Goal: Information Seeking & Learning: Learn about a topic

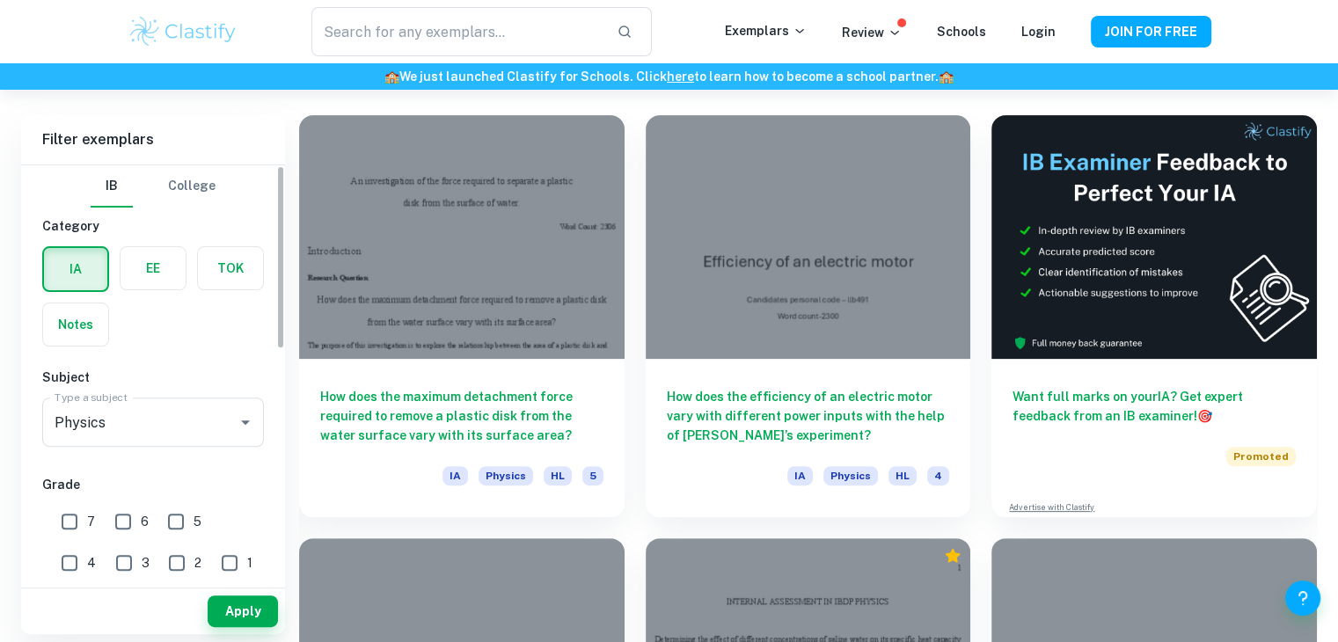
scroll to position [478, 0]
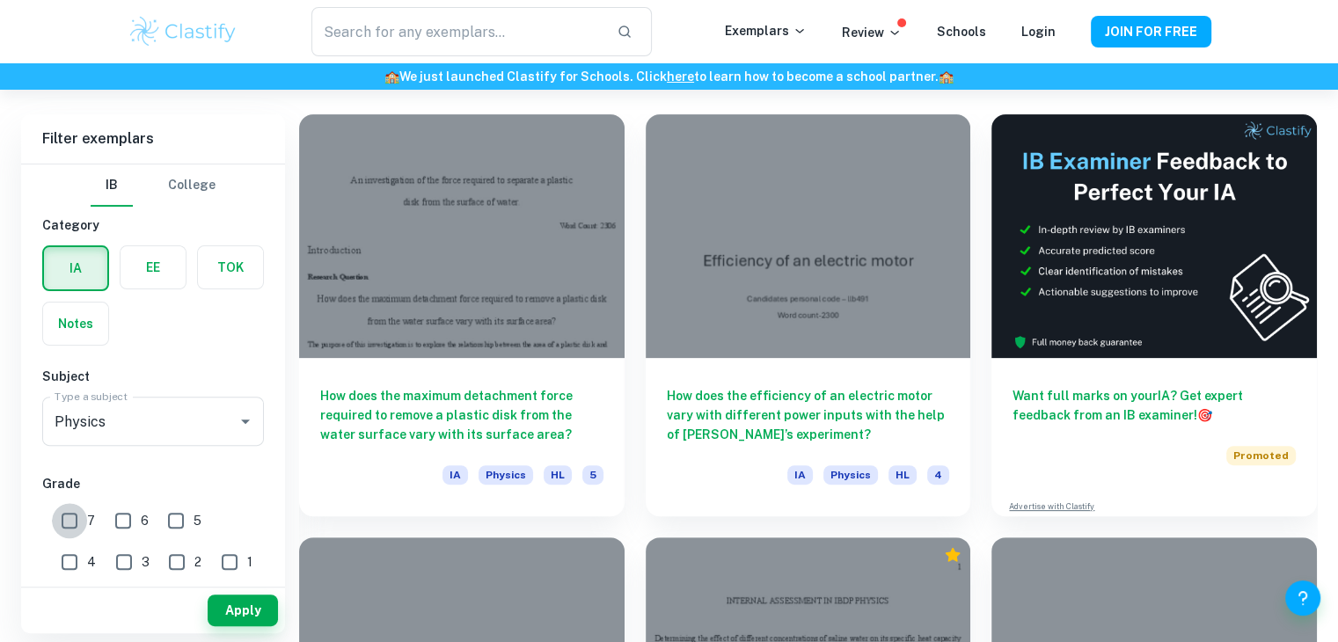
click at [74, 520] on input "7" at bounding box center [69, 520] width 35 height 35
checkbox input "true"
click at [271, 609] on button "Apply" at bounding box center [243, 610] width 70 height 32
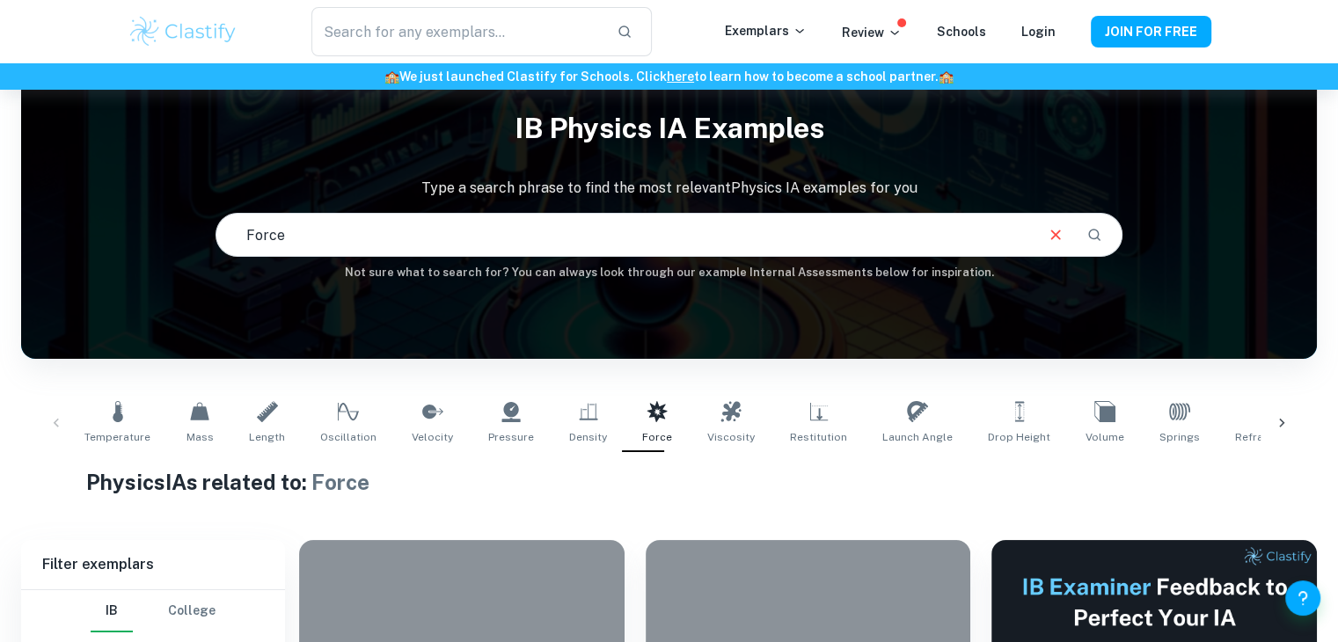
scroll to position [0, 0]
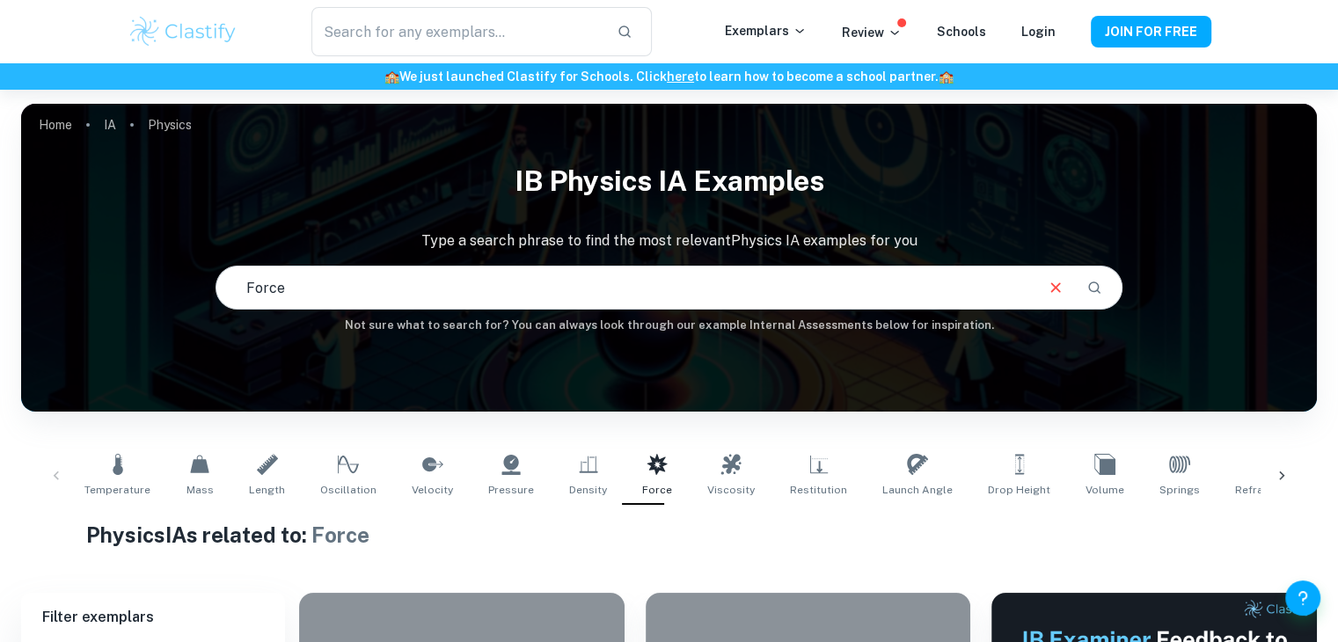
click at [357, 285] on input "Force" at bounding box center [623, 287] width 815 height 49
click at [1040, 288] on button "Clear" at bounding box center [1055, 287] width 33 height 33
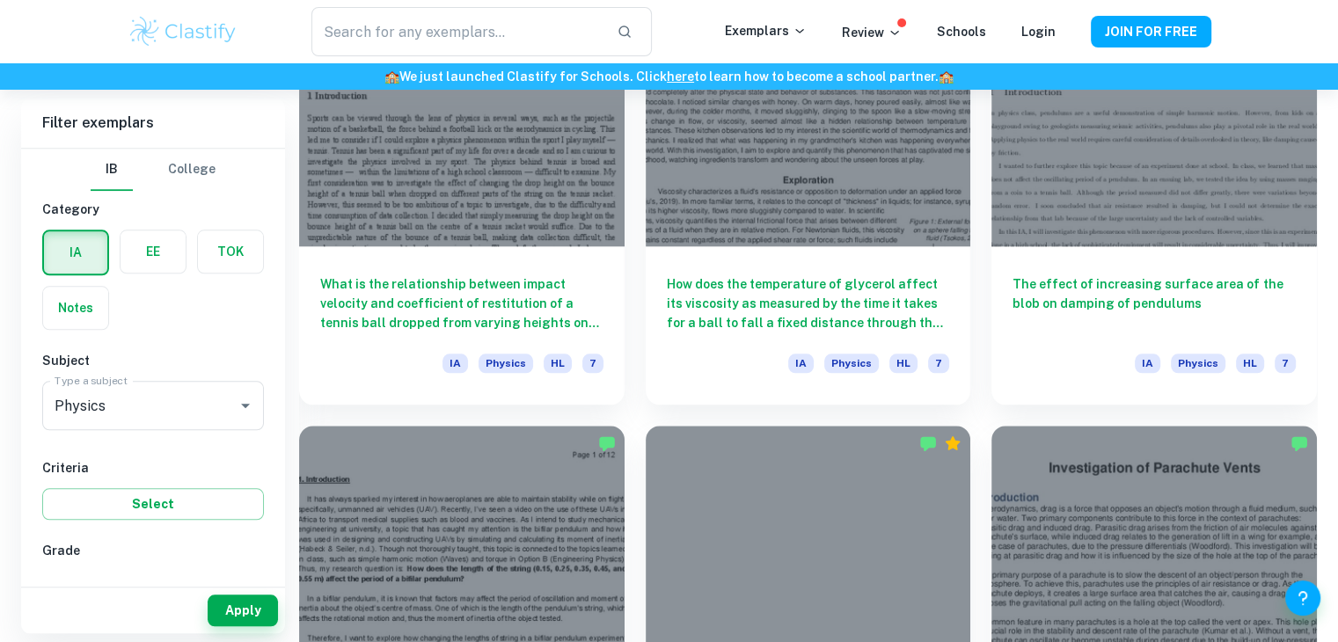
scroll to position [1861, 0]
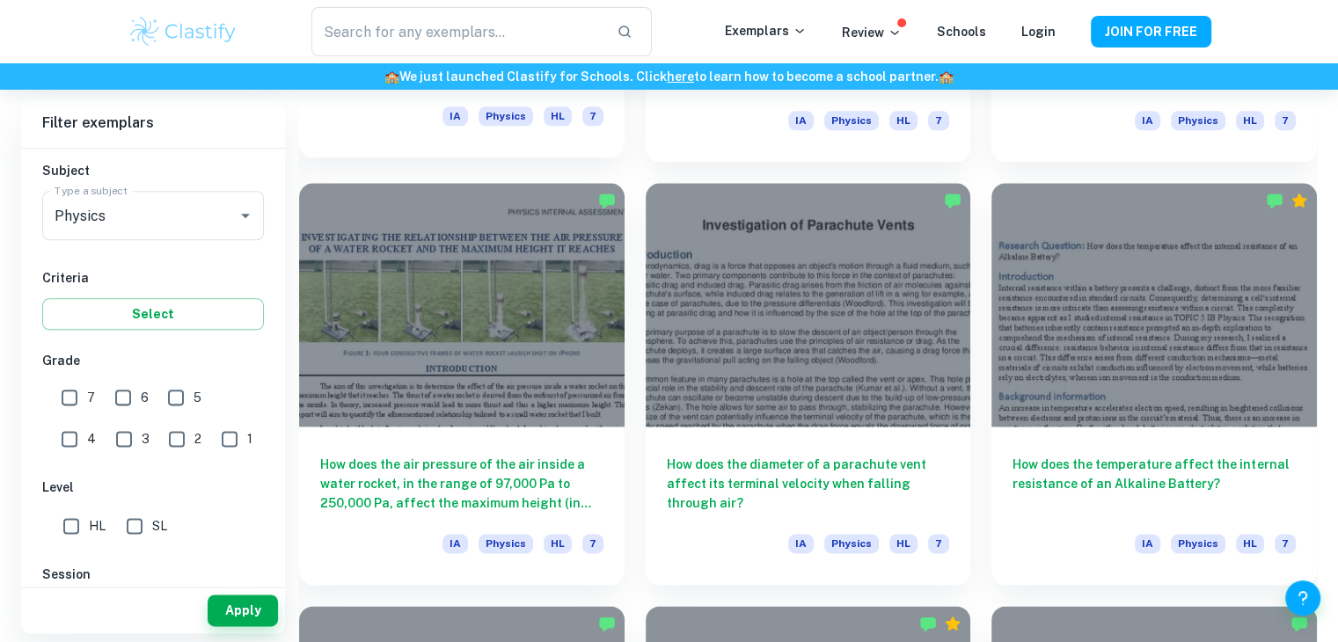
scroll to position [2100, 0]
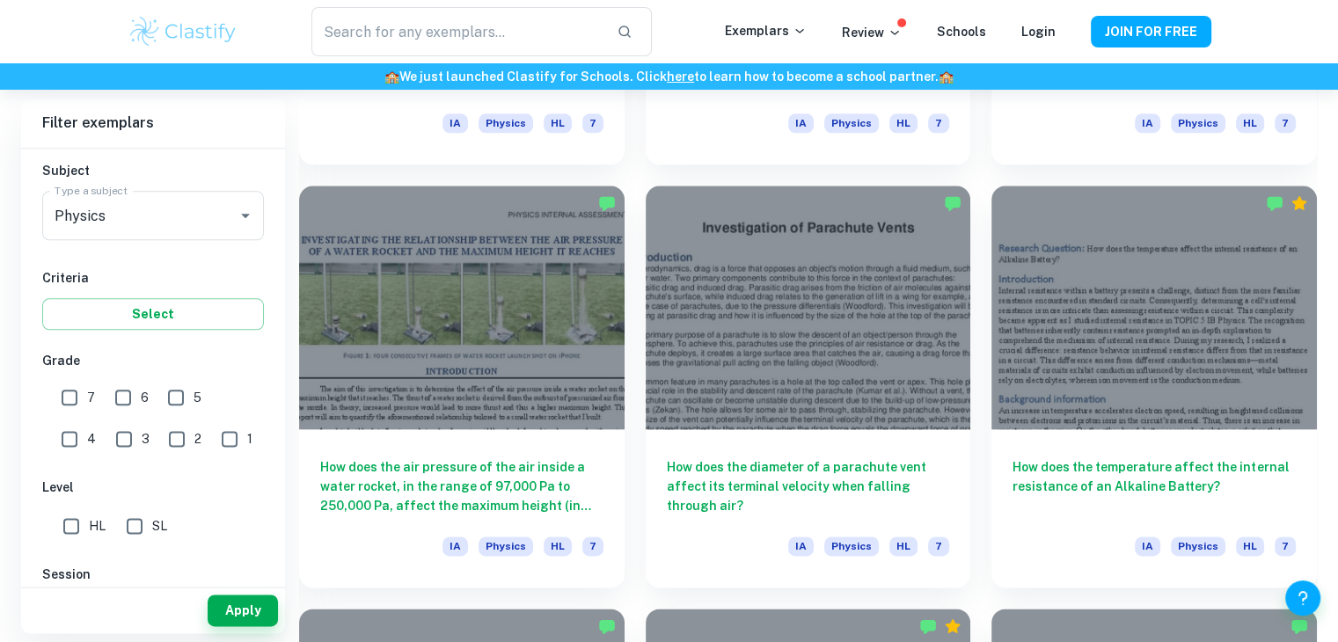
click at [77, 385] on input "7" at bounding box center [69, 397] width 35 height 35
checkbox input "true"
click at [144, 527] on input "SL" at bounding box center [134, 525] width 35 height 35
checkbox input "true"
click at [244, 603] on button "Apply" at bounding box center [243, 610] width 70 height 32
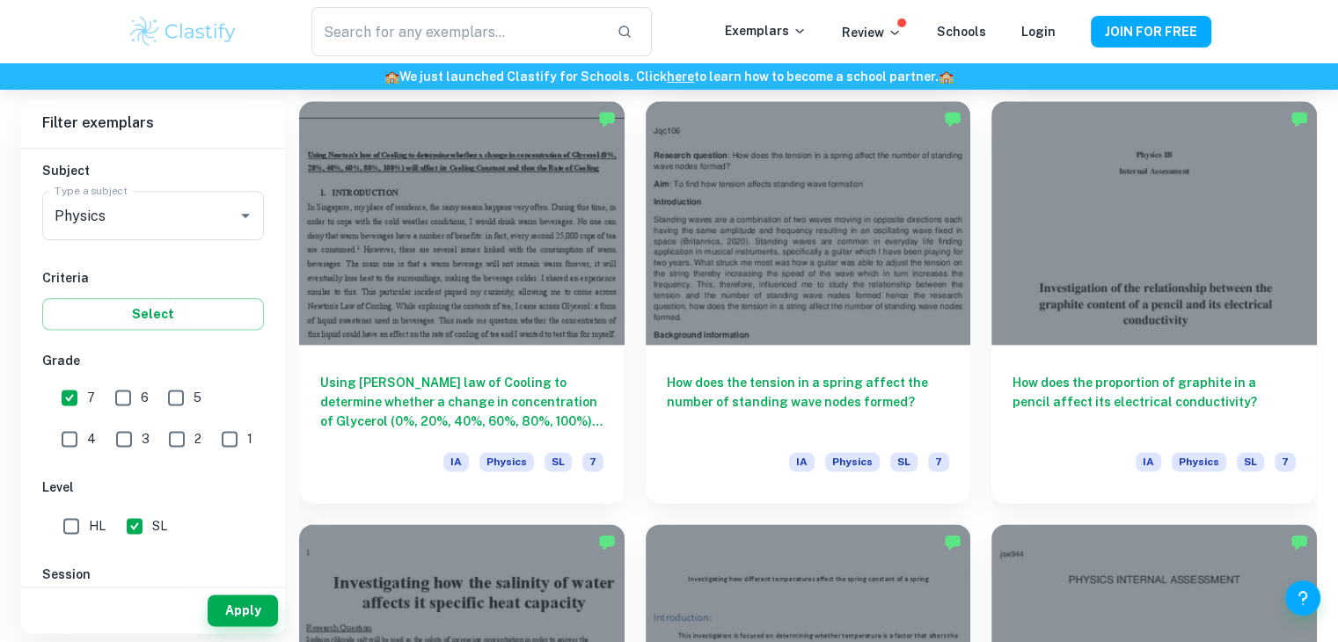
scroll to position [2184, 0]
click at [444, 589] on div at bounding box center [461, 642] width 325 height 244
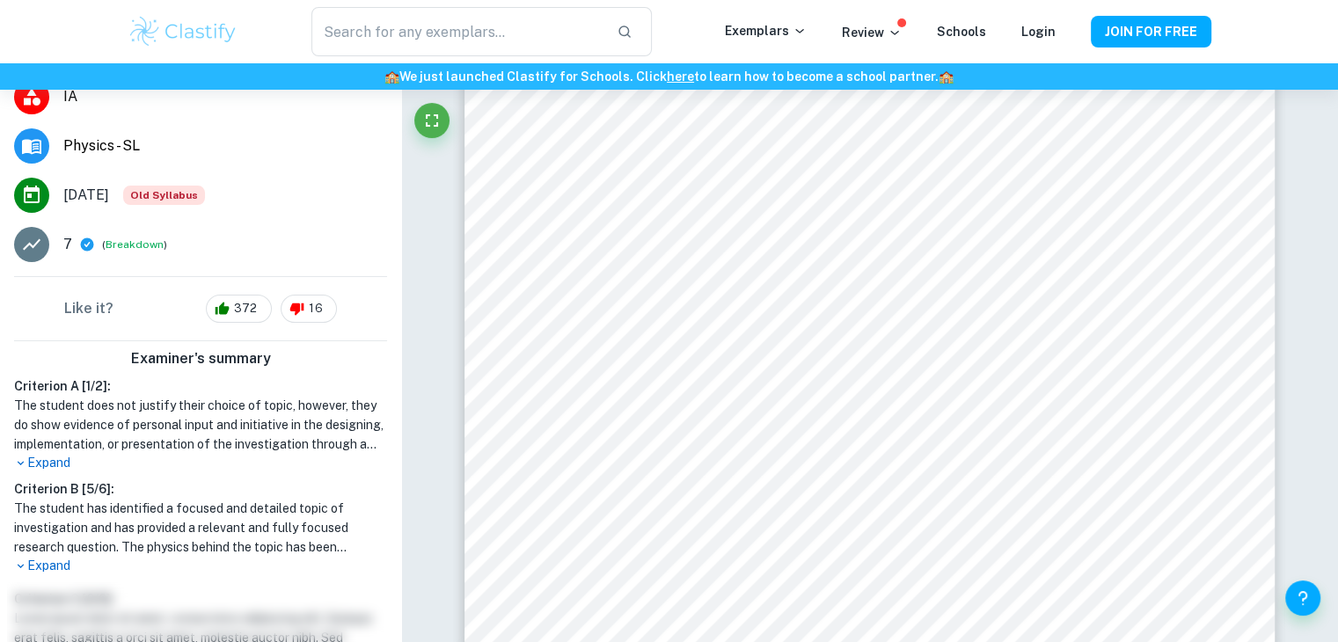
scroll to position [213, 0]
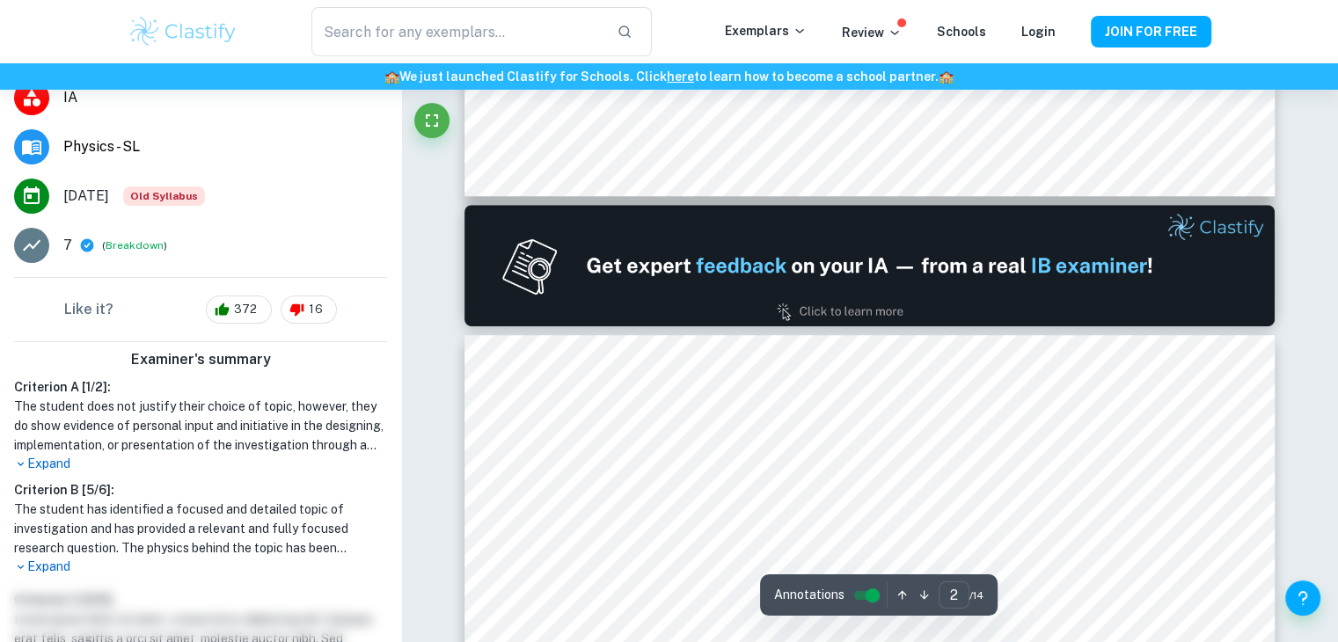
type input "1"
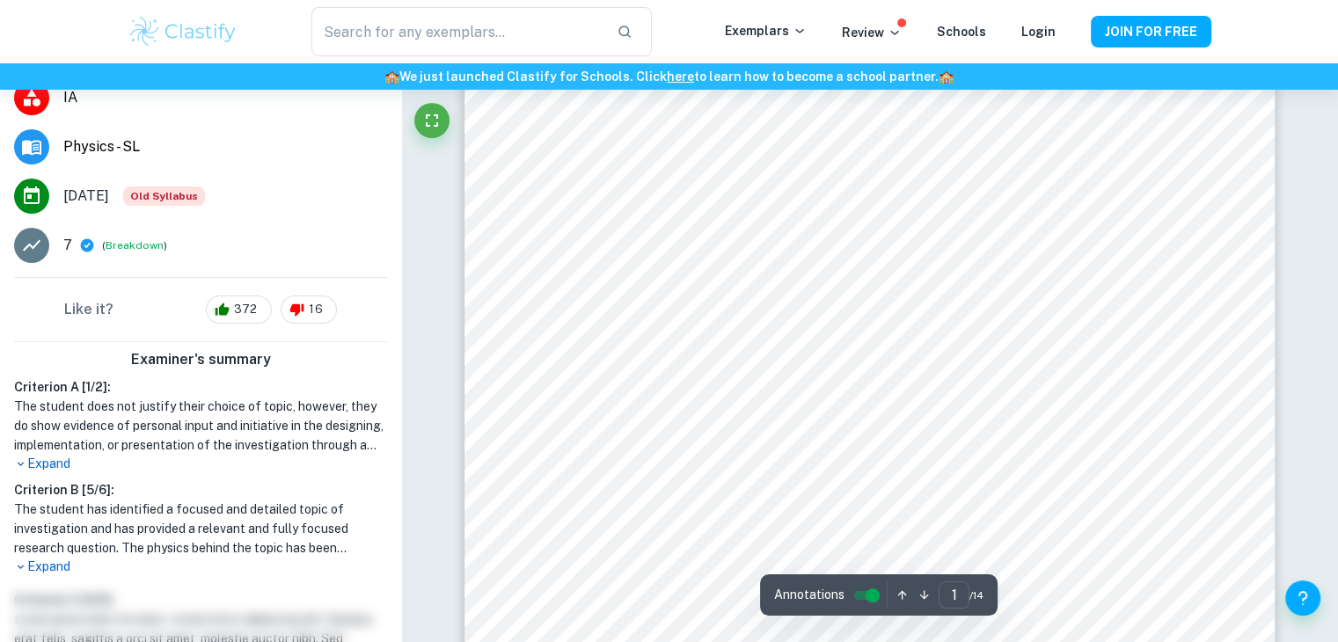
scroll to position [0, 0]
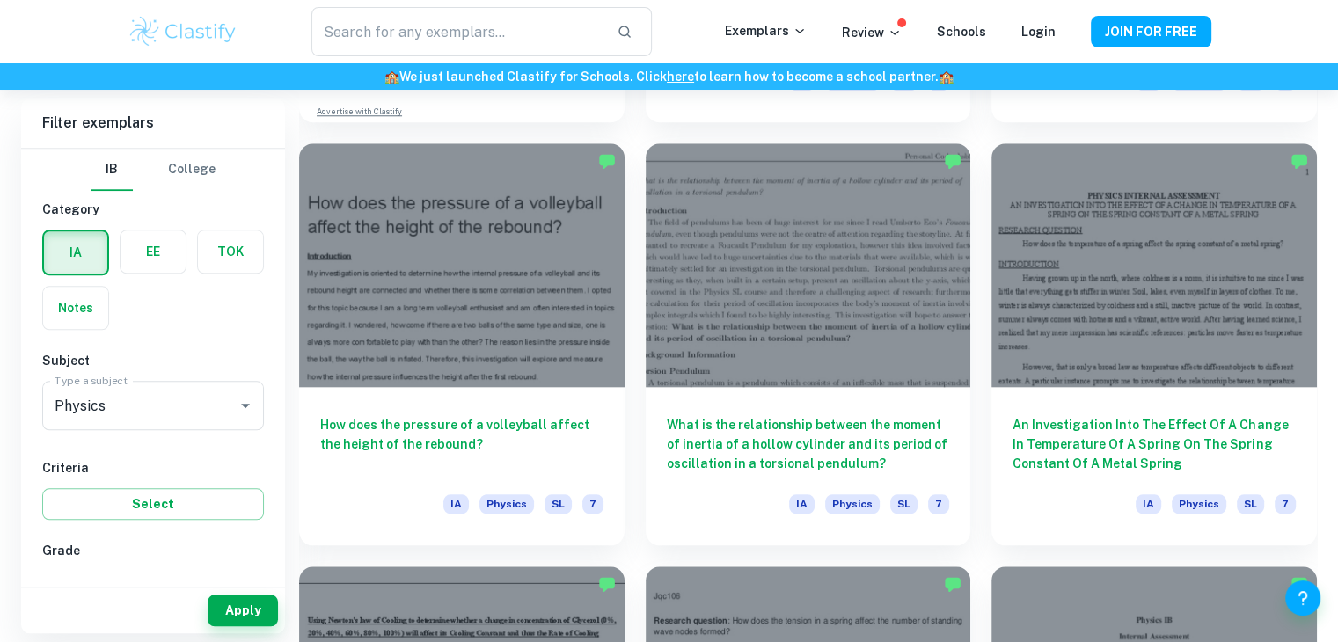
scroll to position [1720, 0]
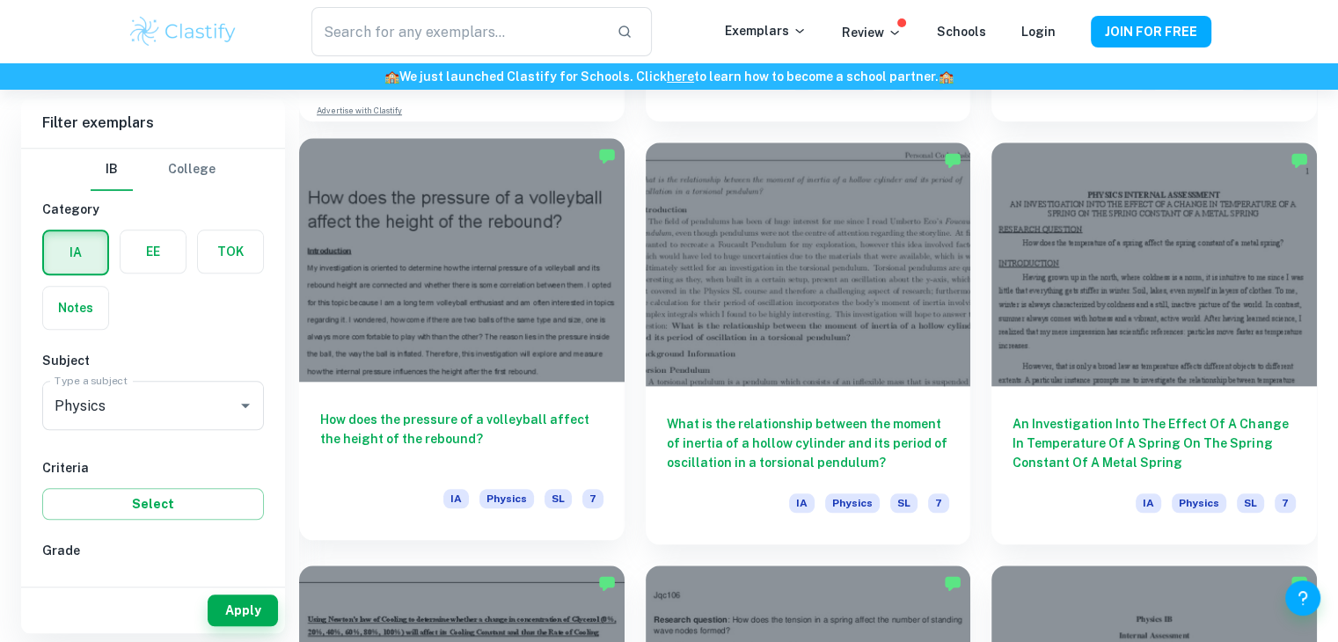
click at [467, 368] on div at bounding box center [461, 260] width 325 height 244
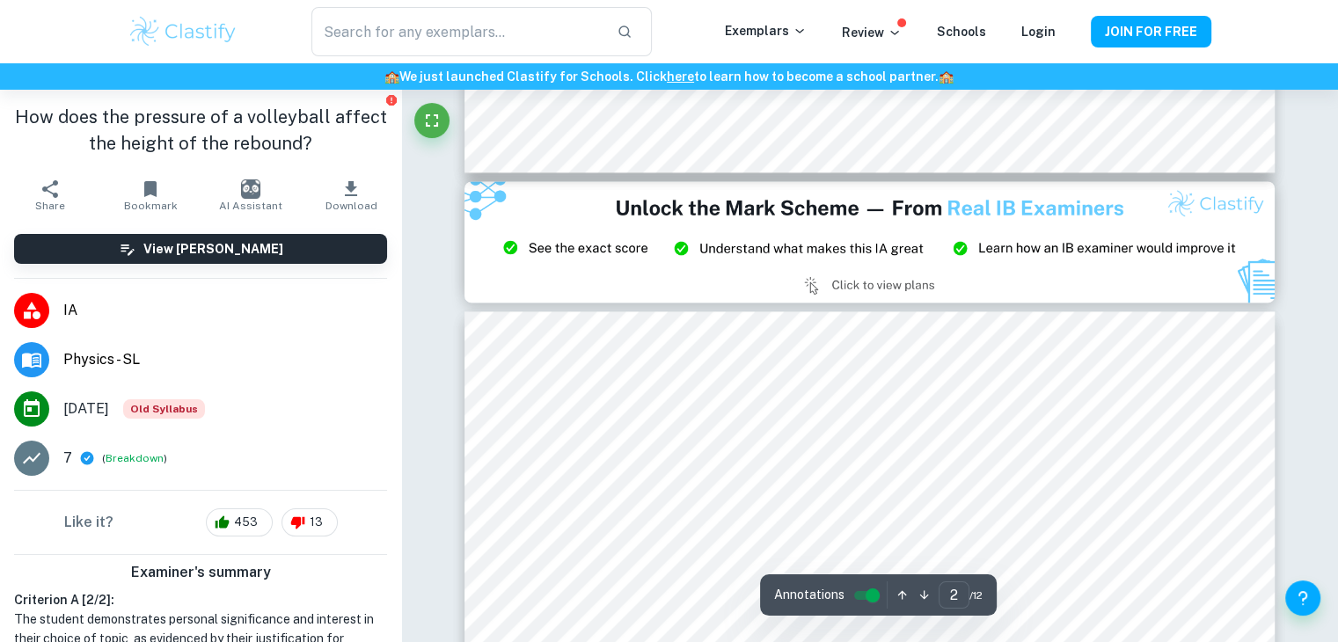
scroll to position [2332, 0]
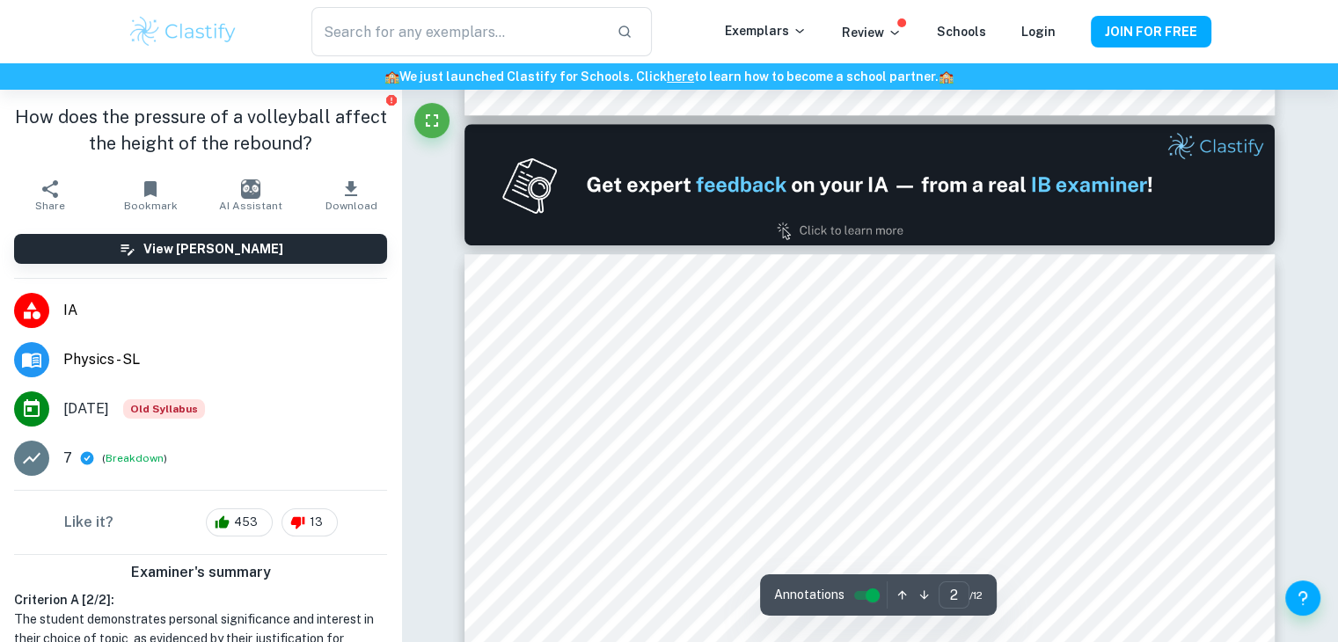
type input "1"
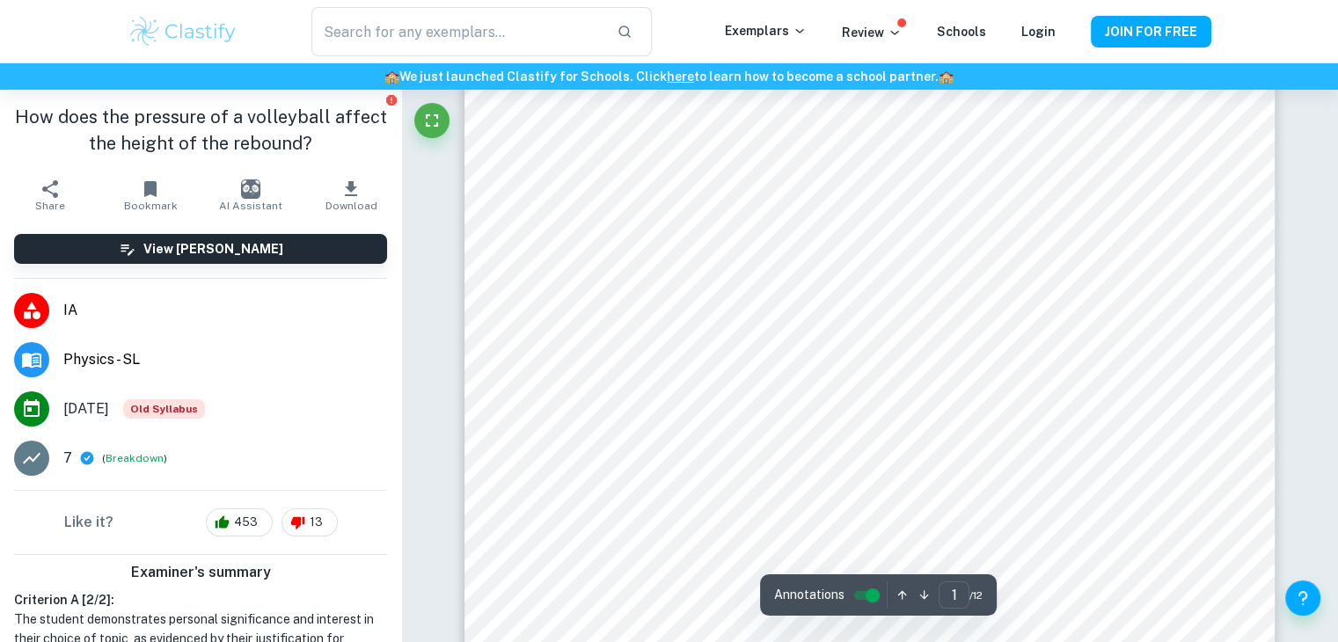
scroll to position [0, 0]
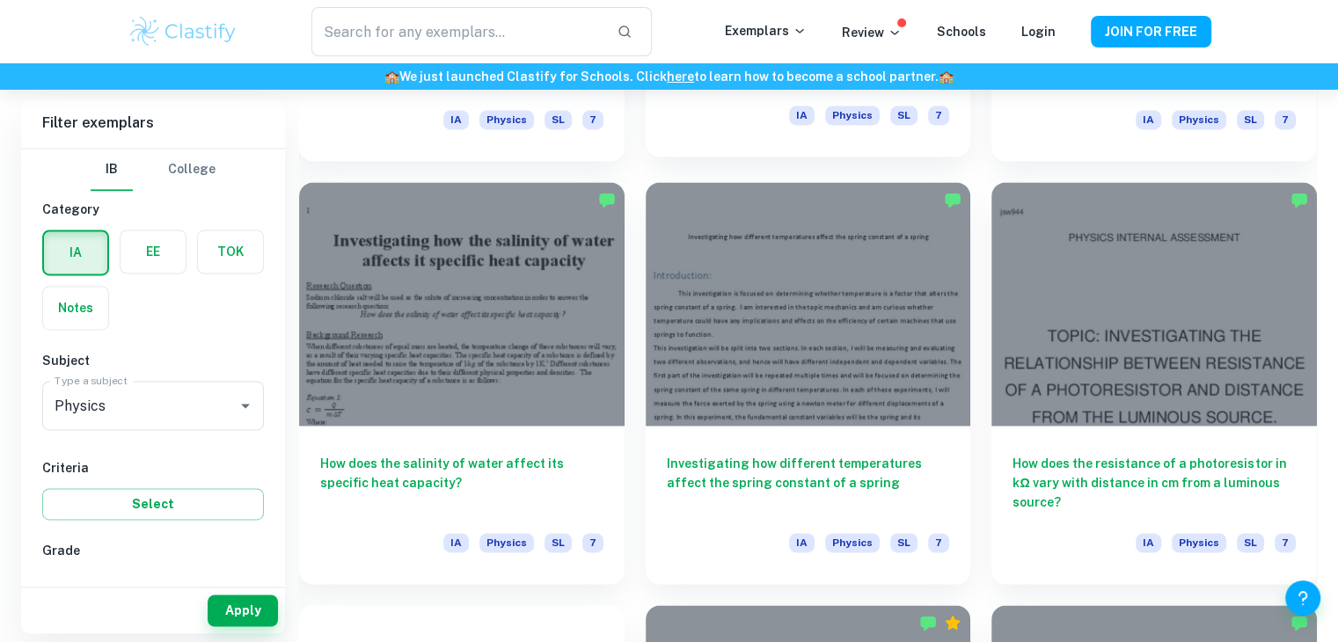
scroll to position [2527, 0]
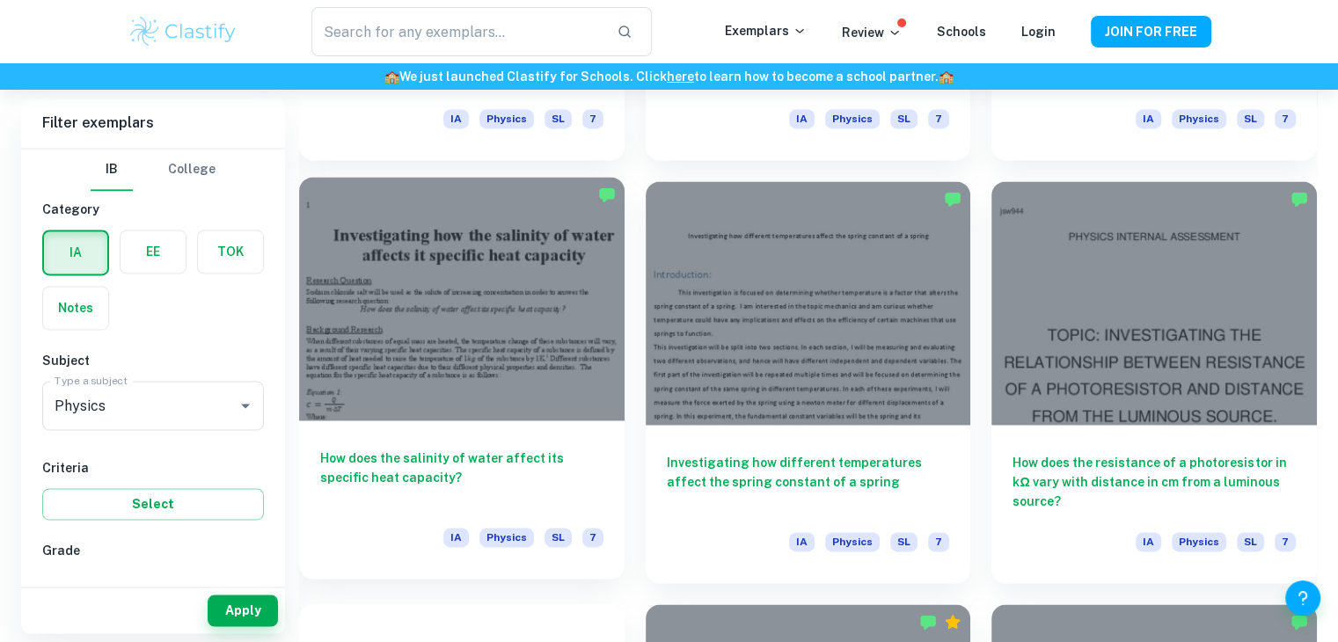
click at [517, 464] on h6 "How does the salinity of water affect its specific heat capacity?" at bounding box center [461, 477] width 283 height 58
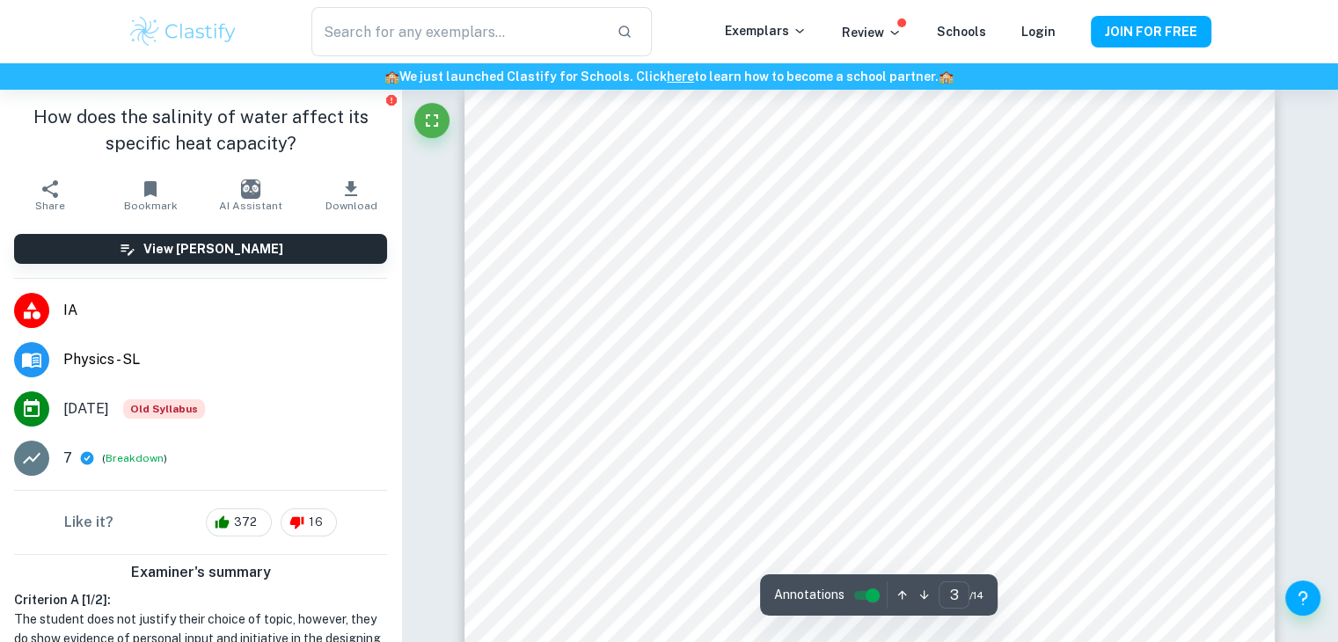
scroll to position [2397, 0]
type input "4"
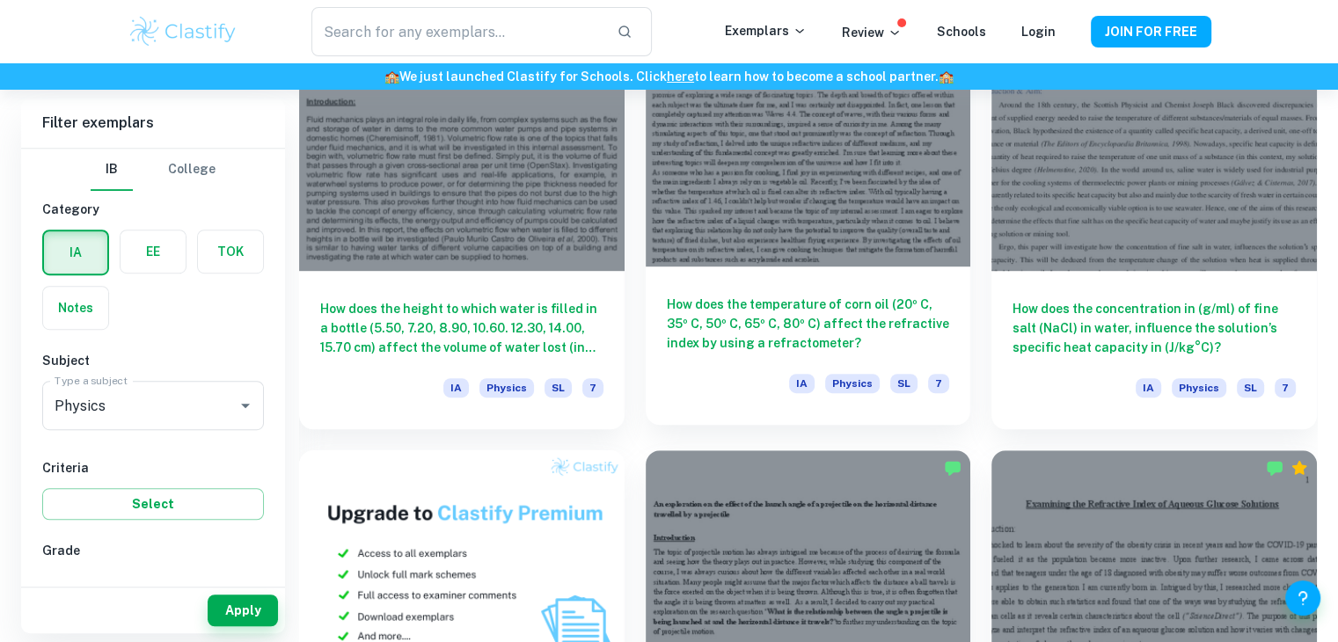
scroll to position [989, 0]
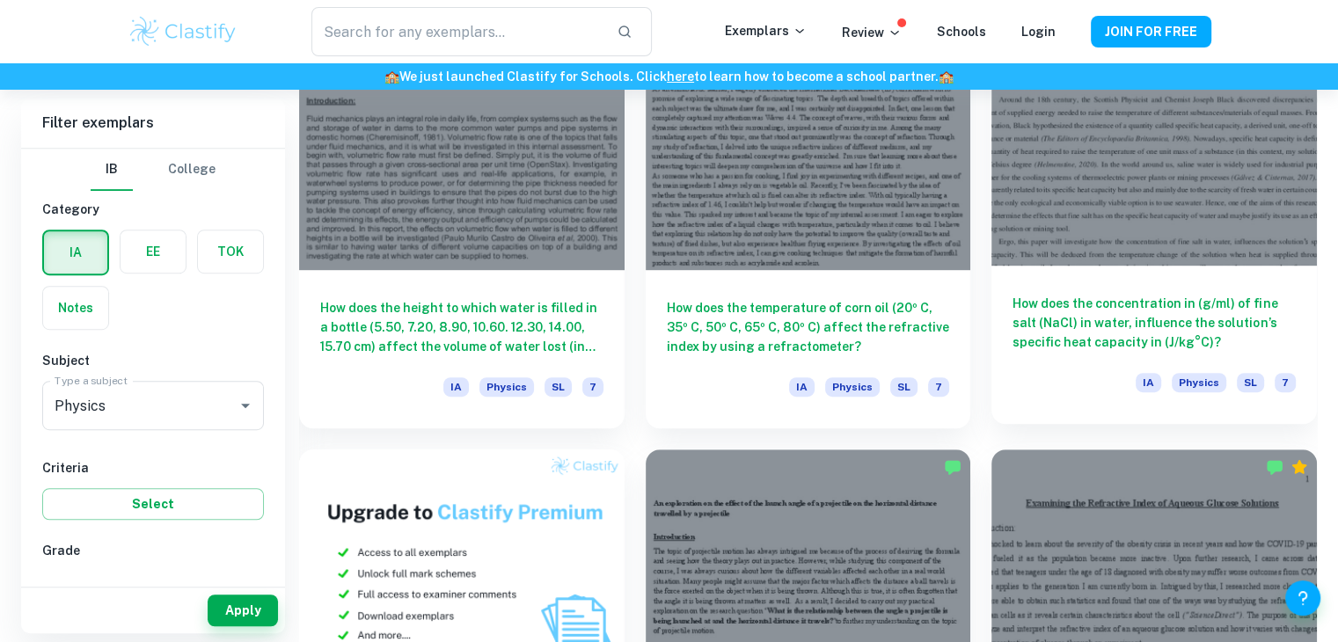
click at [1147, 294] on h6 "How does the concentration in (g/ml) of fine salt (NaCl) in water, influence th…" at bounding box center [1153, 323] width 283 height 58
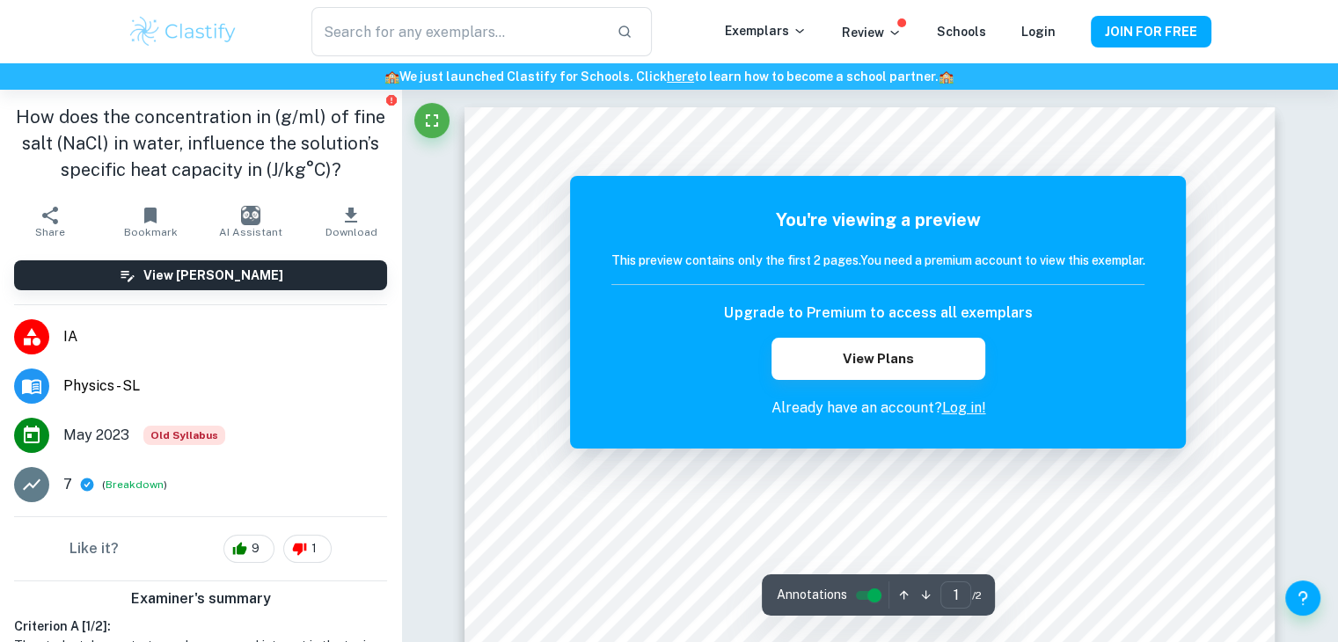
click at [697, 184] on div "You're viewing a preview This preview contains only the first 2 pages. You need…" at bounding box center [878, 312] width 616 height 273
click at [953, 405] on link "Log in!" at bounding box center [963, 407] width 44 height 17
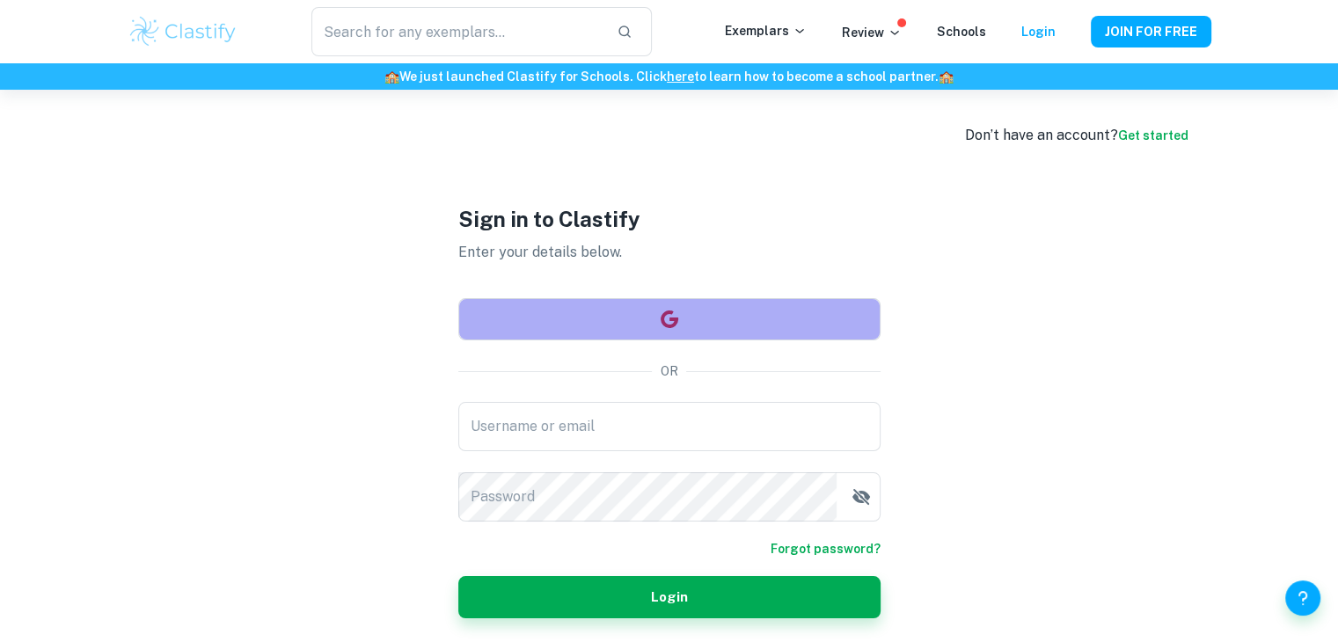
click at [643, 328] on button "button" at bounding box center [669, 319] width 422 height 42
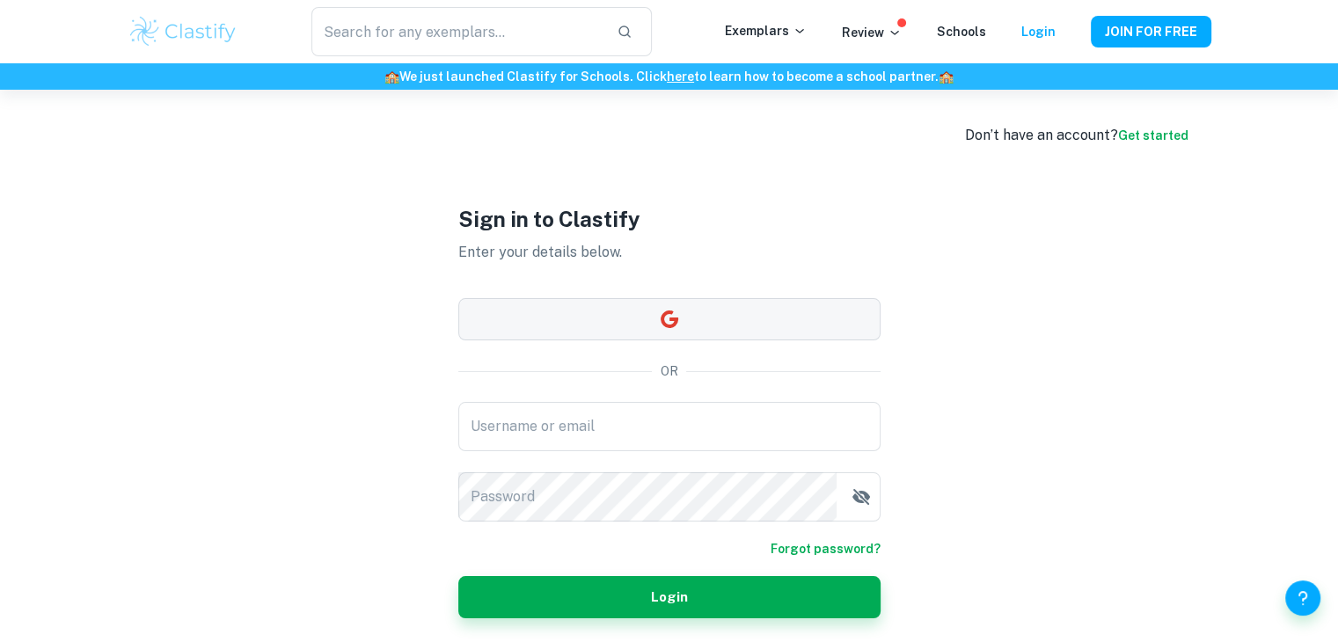
click at [681, 317] on button "button" at bounding box center [669, 319] width 422 height 42
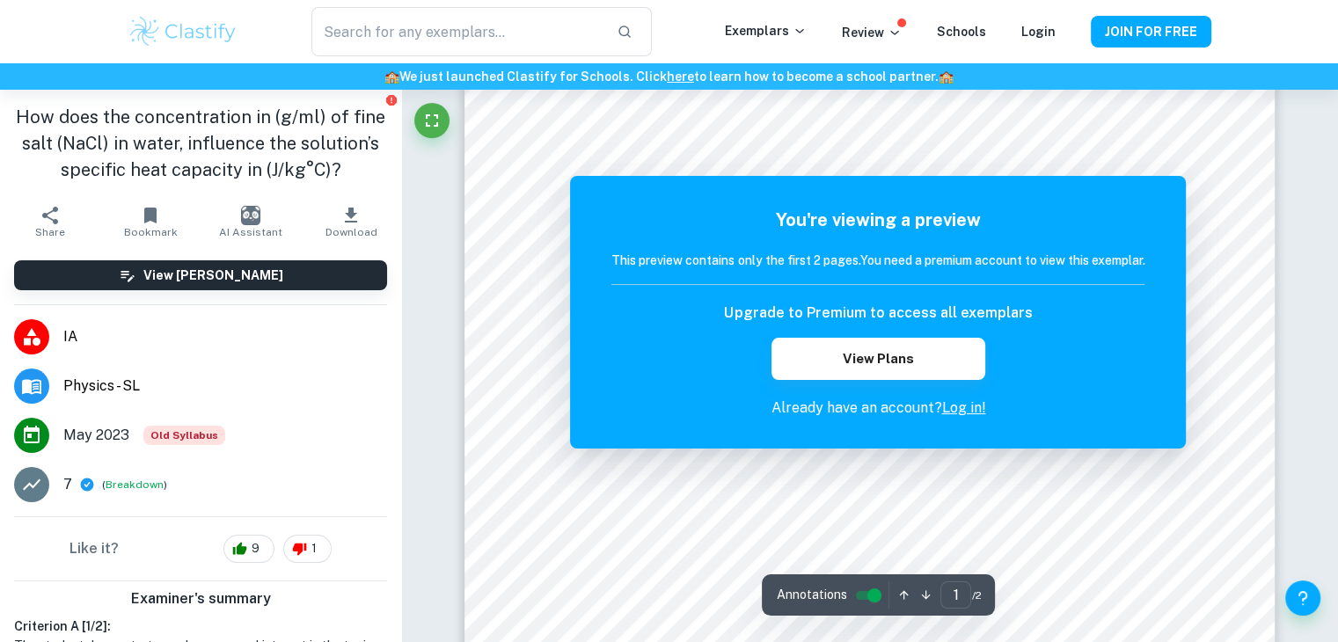
scroll to position [348, 0]
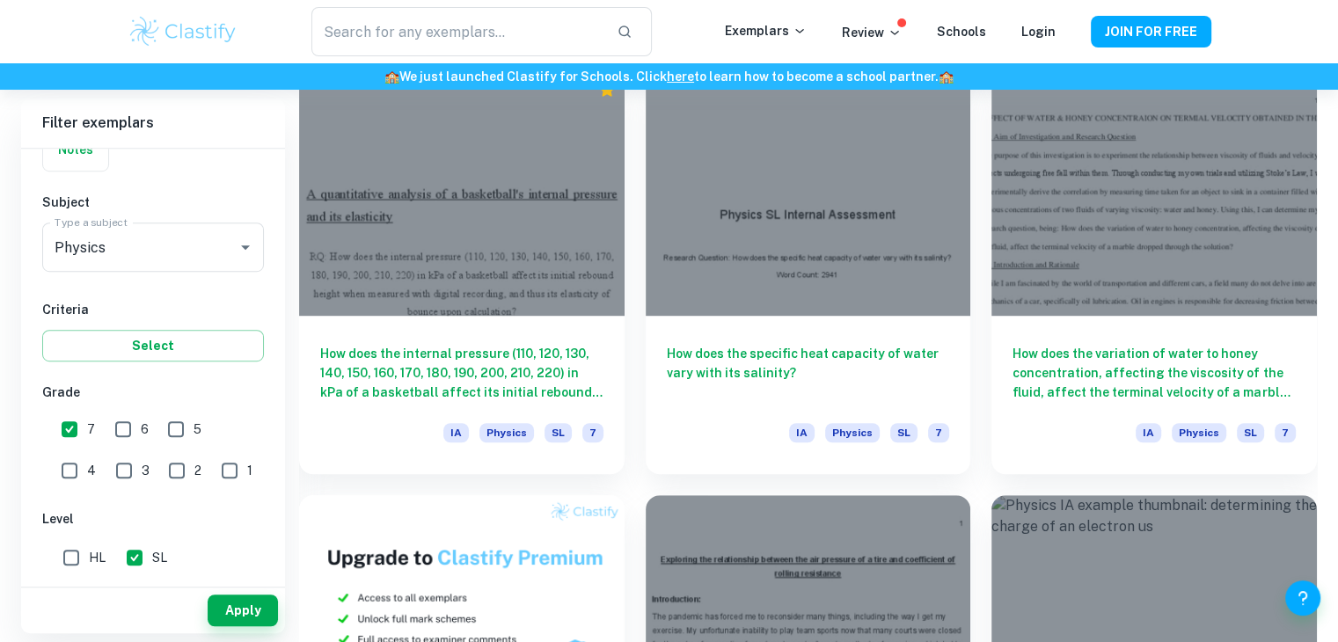
scroll to position [7717, 0]
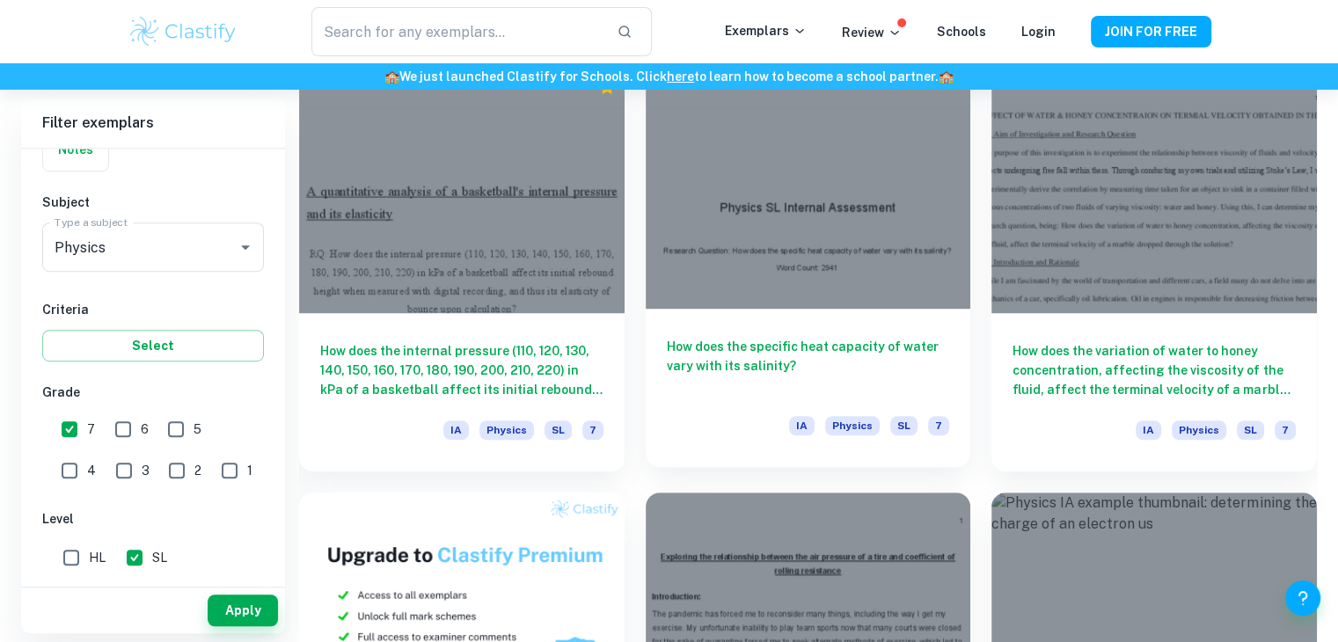
click at [824, 355] on h6 "How does the specific heat capacity of water vary with its salinity?" at bounding box center [808, 366] width 283 height 58
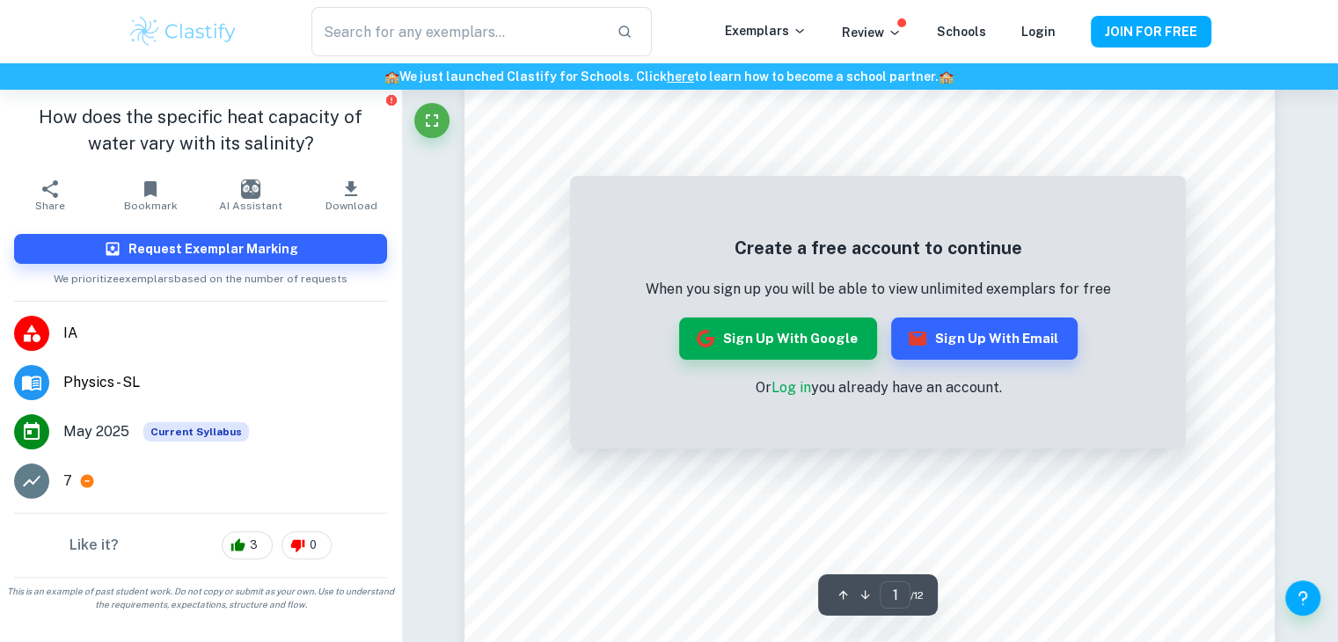
scroll to position [288, 0]
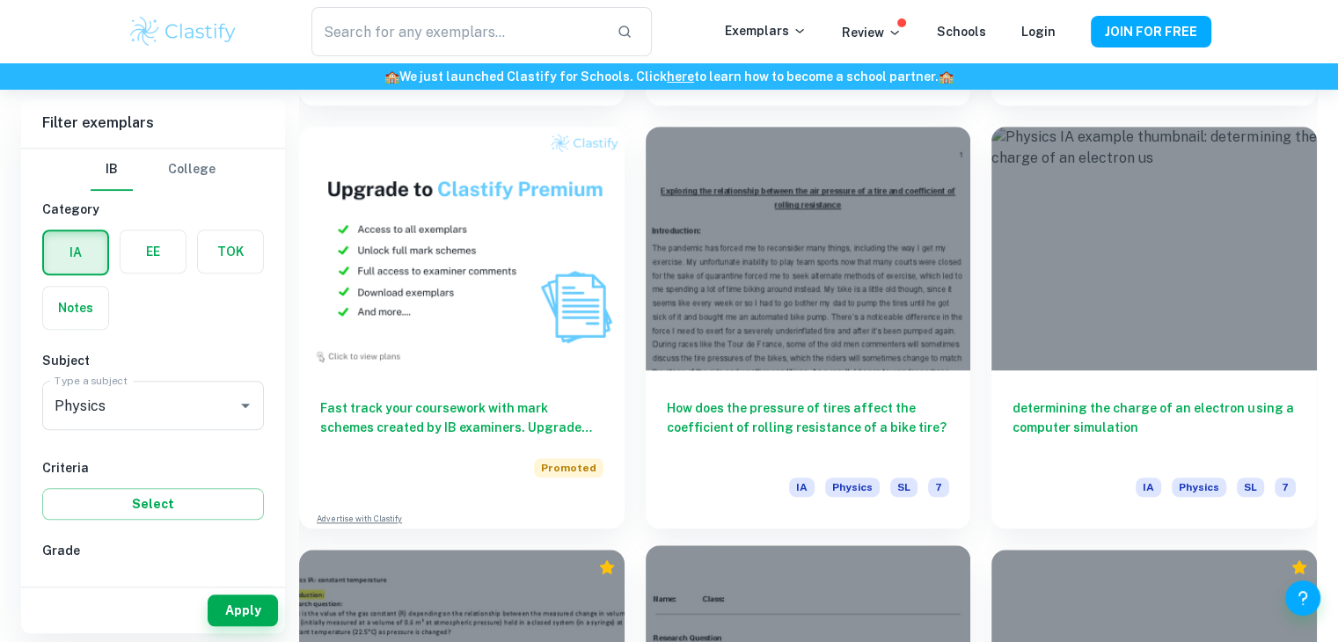
scroll to position [8083, 0]
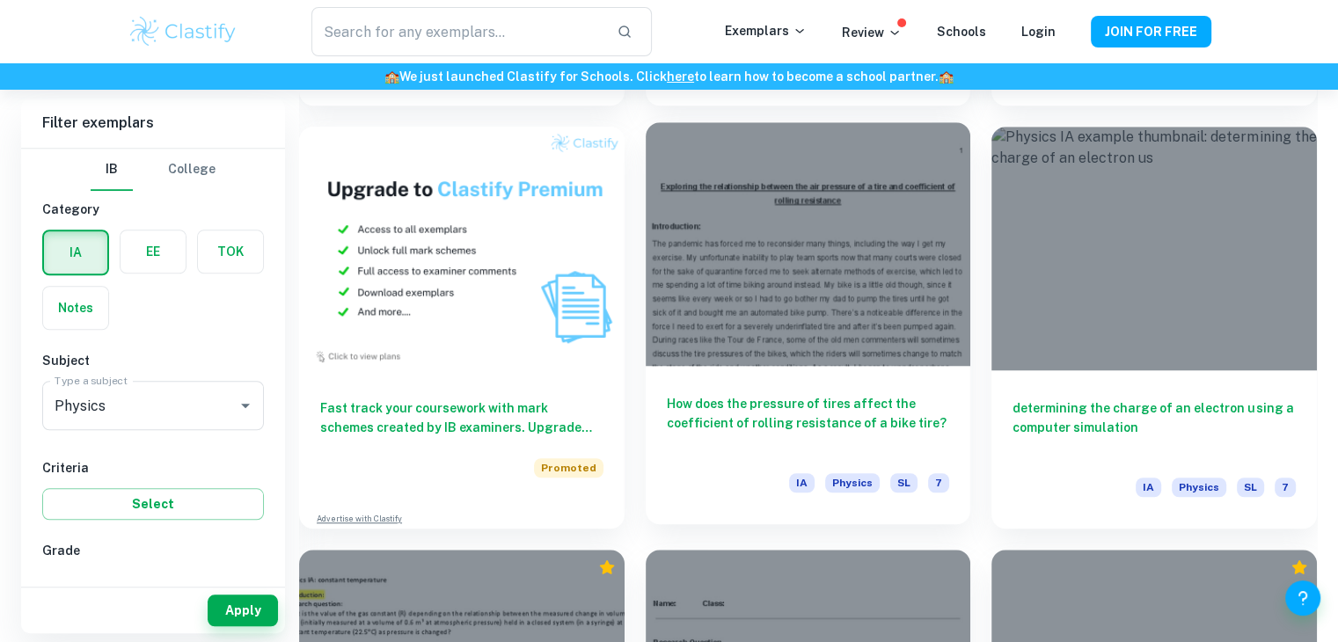
click at [830, 409] on h6 "How does the pressure of tires affect the coefficient of rolling resistance of …" at bounding box center [808, 423] width 283 height 58
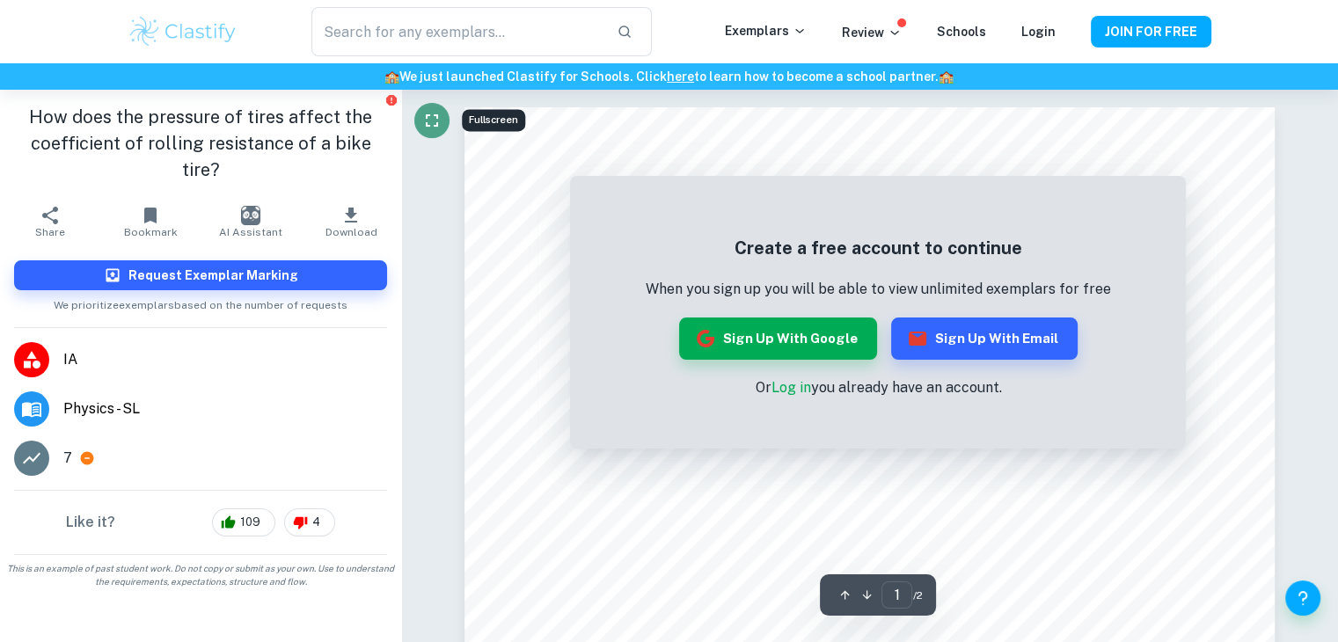
click at [428, 117] on icon "Fullscreen" at bounding box center [431, 120] width 21 height 21
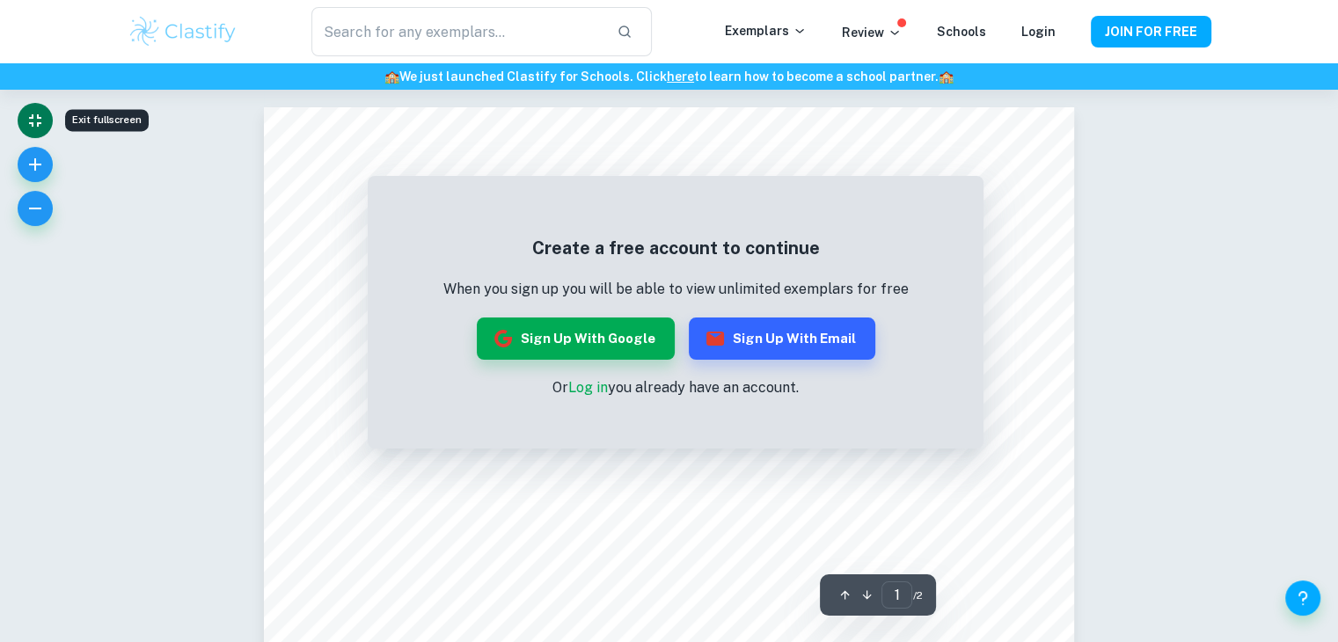
click at [28, 111] on icon "Exit fullscreen" at bounding box center [35, 120] width 21 height 21
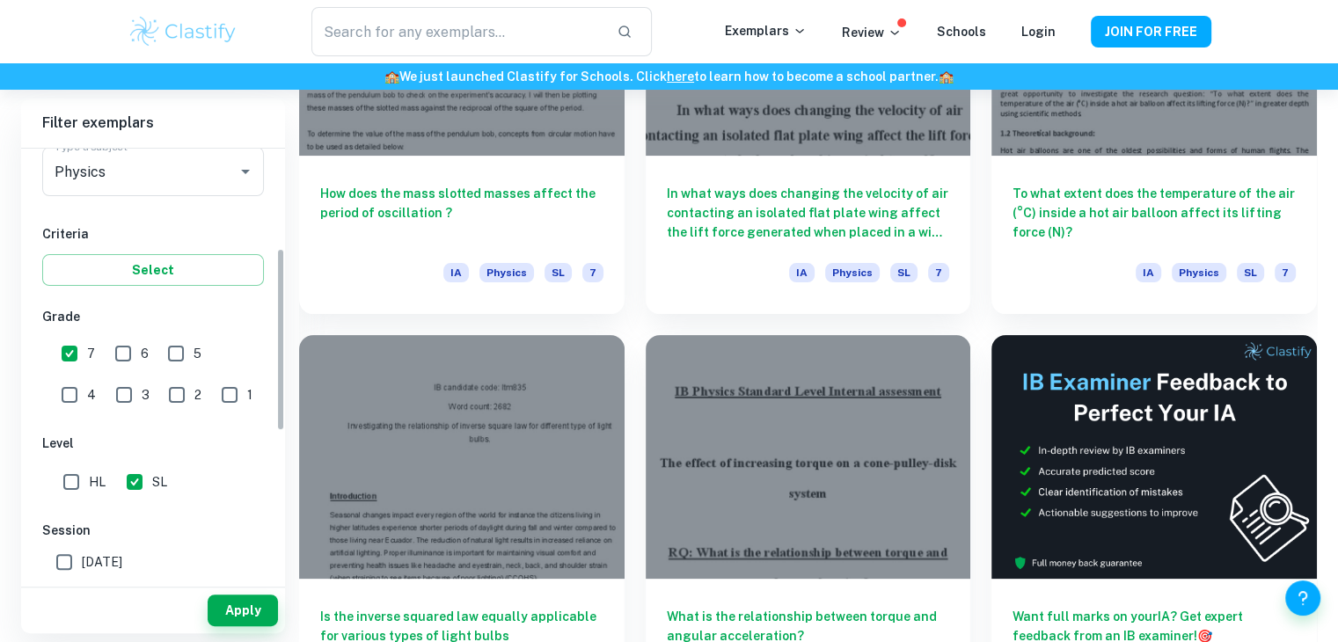
scroll to position [235, 0]
click at [80, 348] on input "7" at bounding box center [69, 352] width 35 height 35
checkbox input "false"
click at [212, 388] on input "1" at bounding box center [229, 393] width 35 height 35
checkbox input "true"
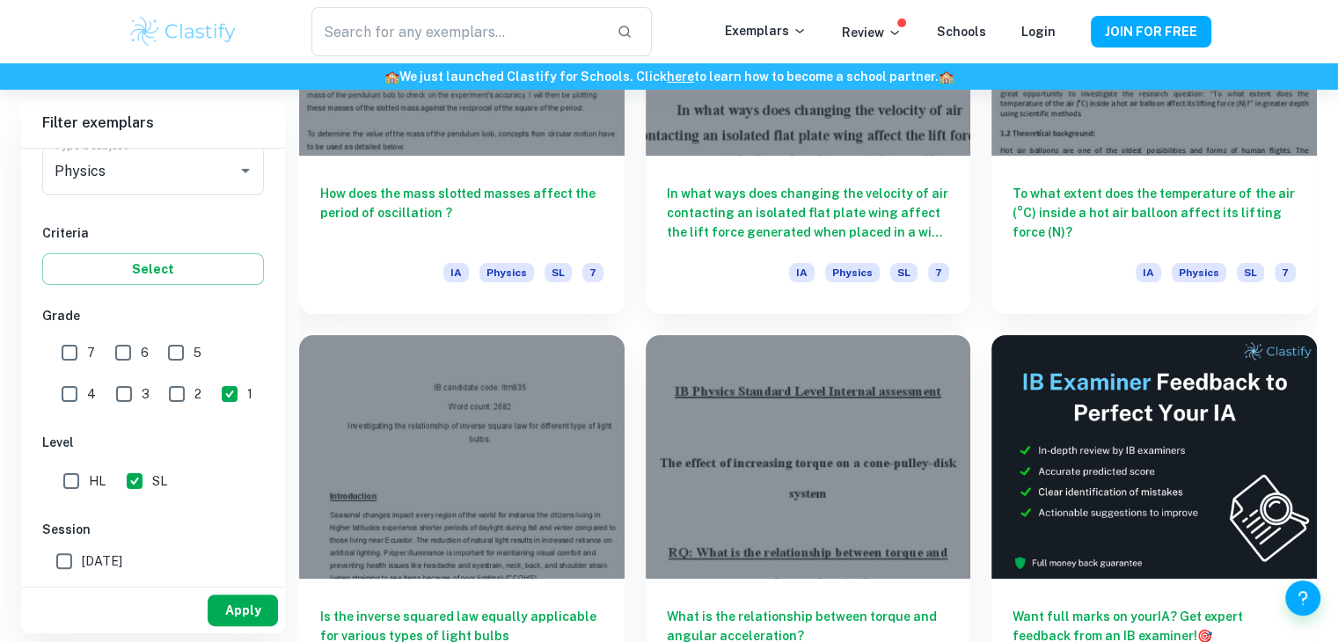
click at [253, 606] on button "Apply" at bounding box center [243, 610] width 70 height 32
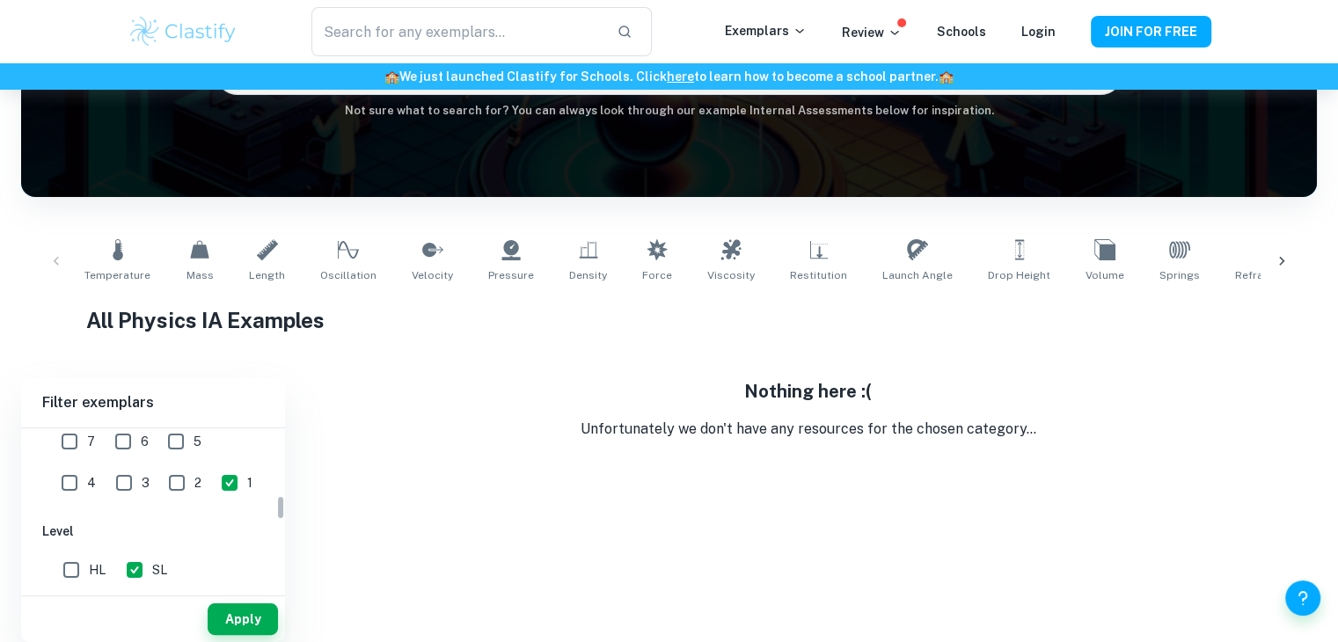
scroll to position [425, 0]
click at [194, 477] on span "2" at bounding box center [197, 483] width 7 height 19
click at [159, 477] on input "2" at bounding box center [176, 483] width 35 height 35
checkbox input "true"
click at [212, 481] on input "1" at bounding box center [229, 483] width 35 height 35
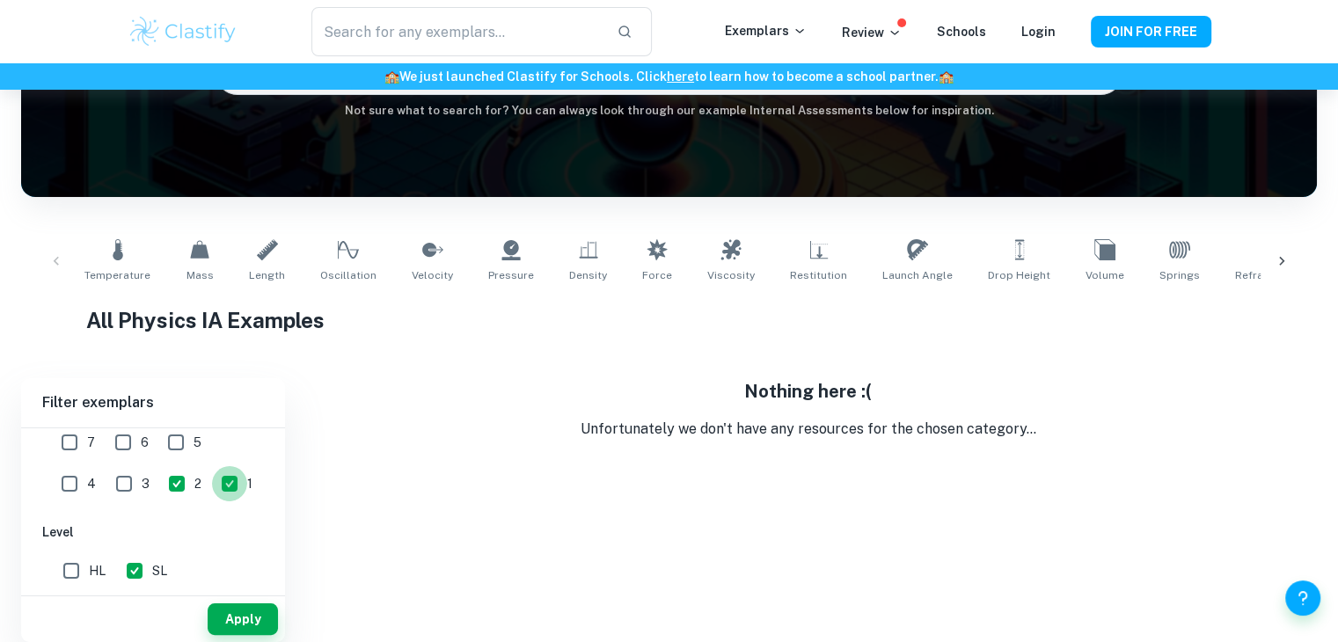
checkbox input "false"
click at [238, 620] on button "Apply" at bounding box center [243, 619] width 70 height 32
click at [159, 480] on input "2" at bounding box center [176, 483] width 35 height 35
checkbox input "false"
click at [106, 476] on input "3" at bounding box center [123, 483] width 35 height 35
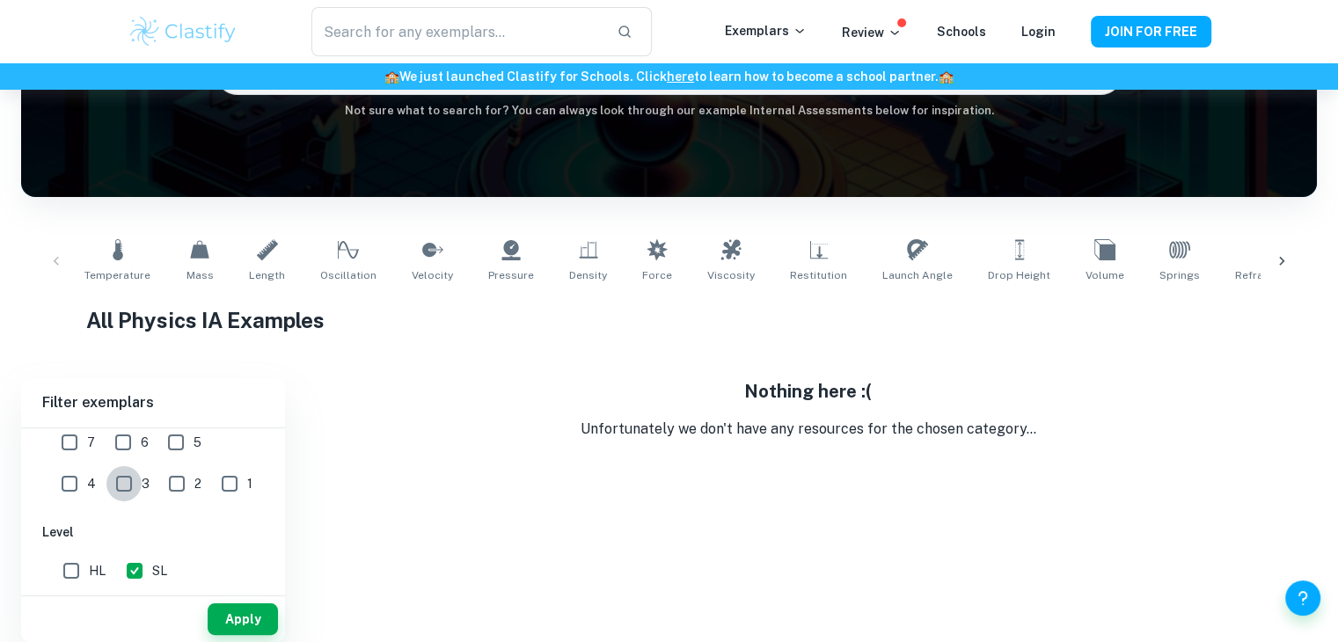
checkbox input "true"
click at [255, 616] on button "Apply" at bounding box center [243, 619] width 70 height 32
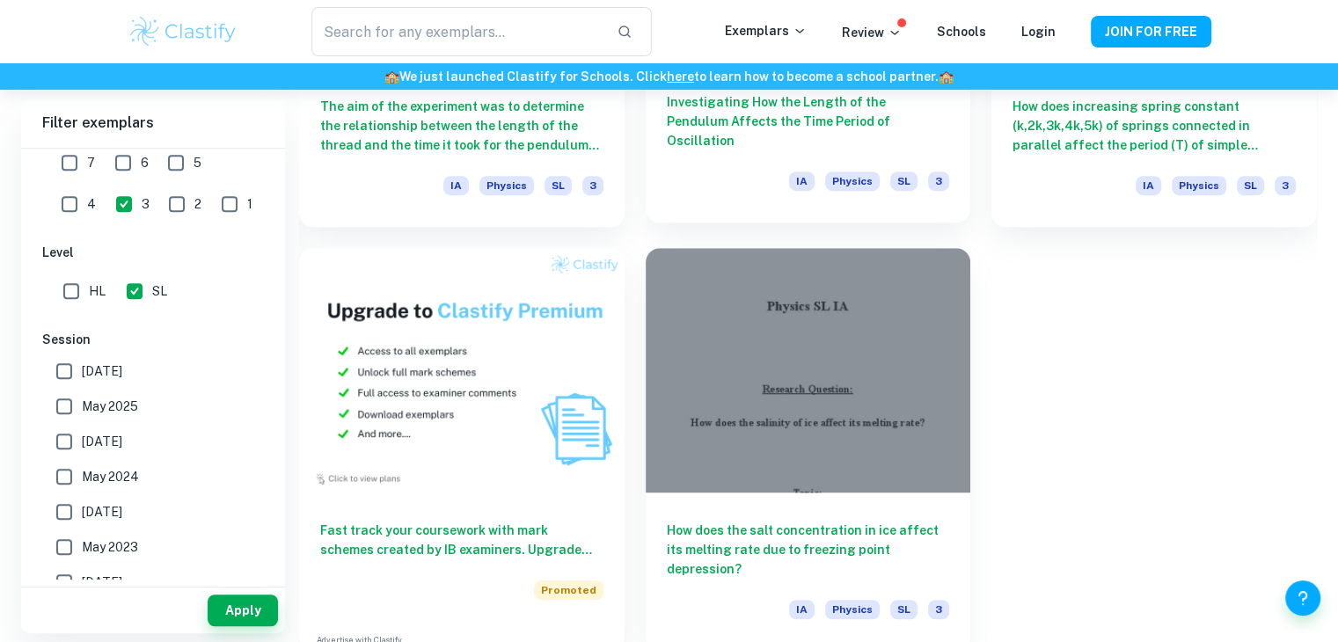
scroll to position [1199, 0]
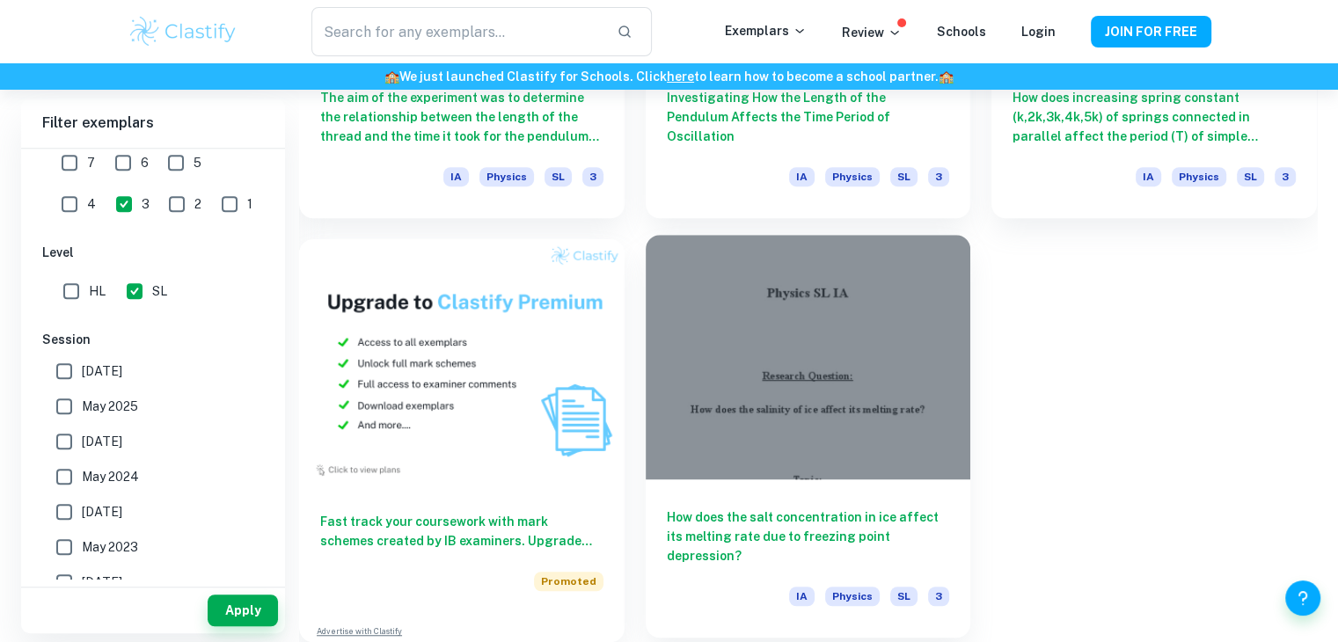
click at [910, 455] on div at bounding box center [807, 357] width 325 height 244
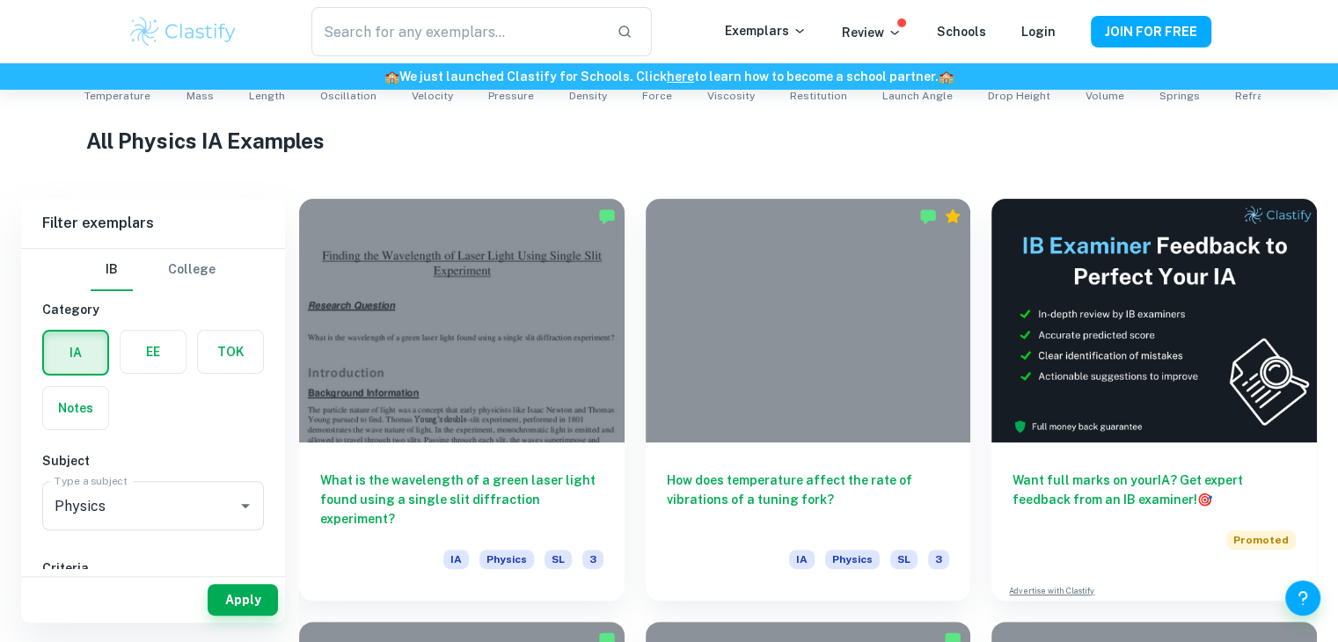
scroll to position [365, 0]
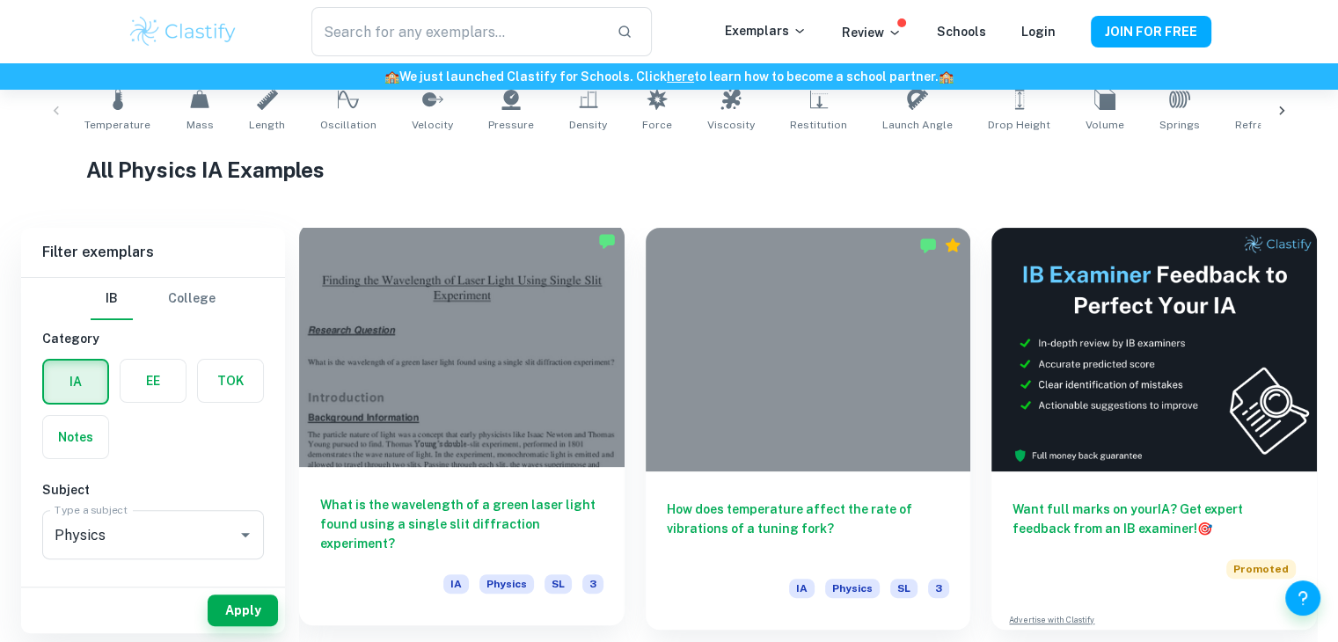
click at [490, 397] on div at bounding box center [461, 345] width 325 height 244
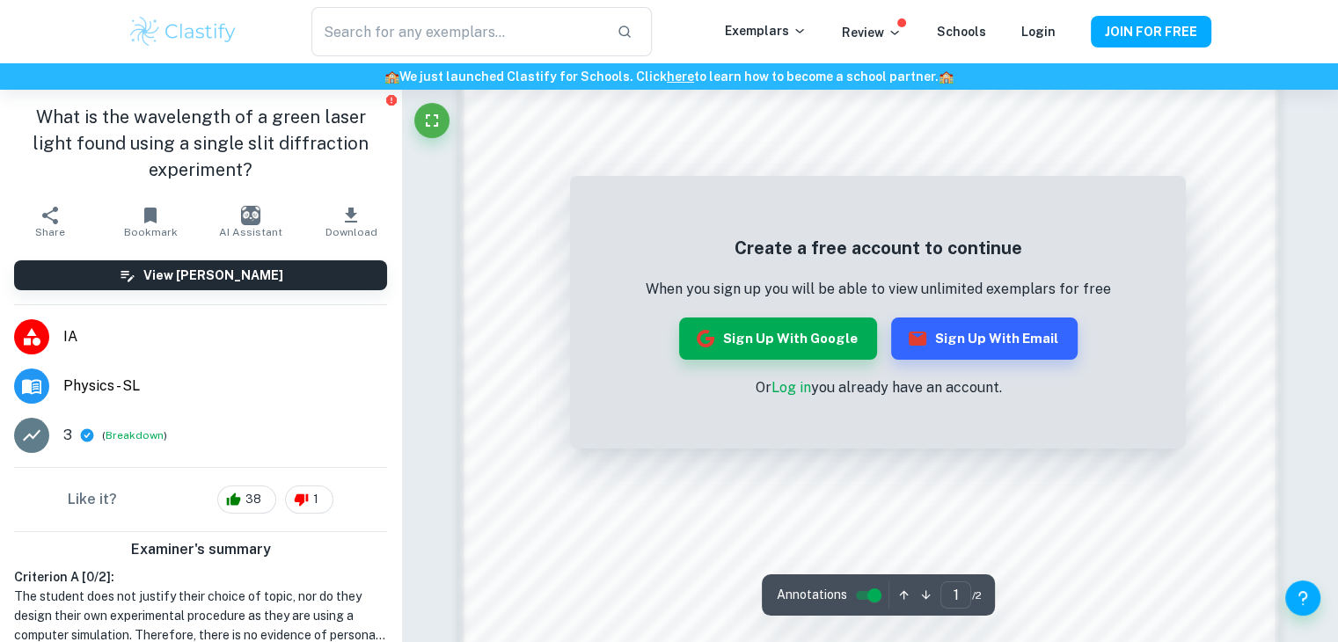
scroll to position [1887, 0]
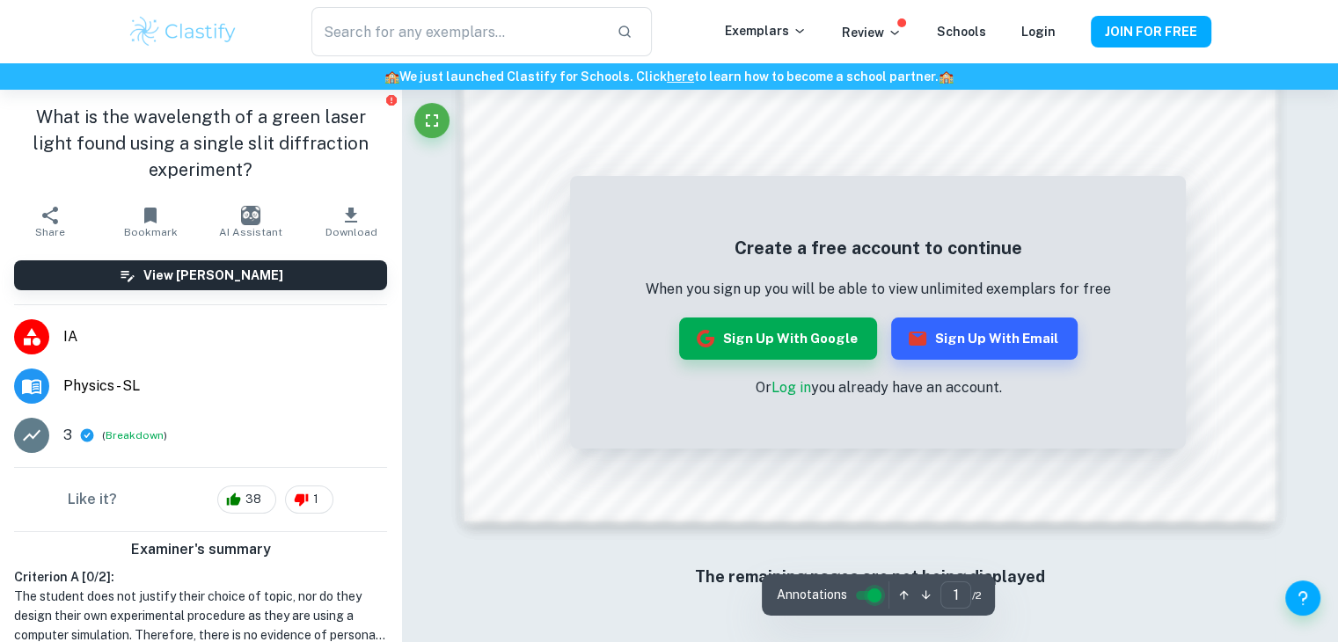
click at [869, 591] on input "controlled" at bounding box center [873, 595] width 63 height 21
click at [869, 591] on input "controlled" at bounding box center [859, 595] width 63 height 21
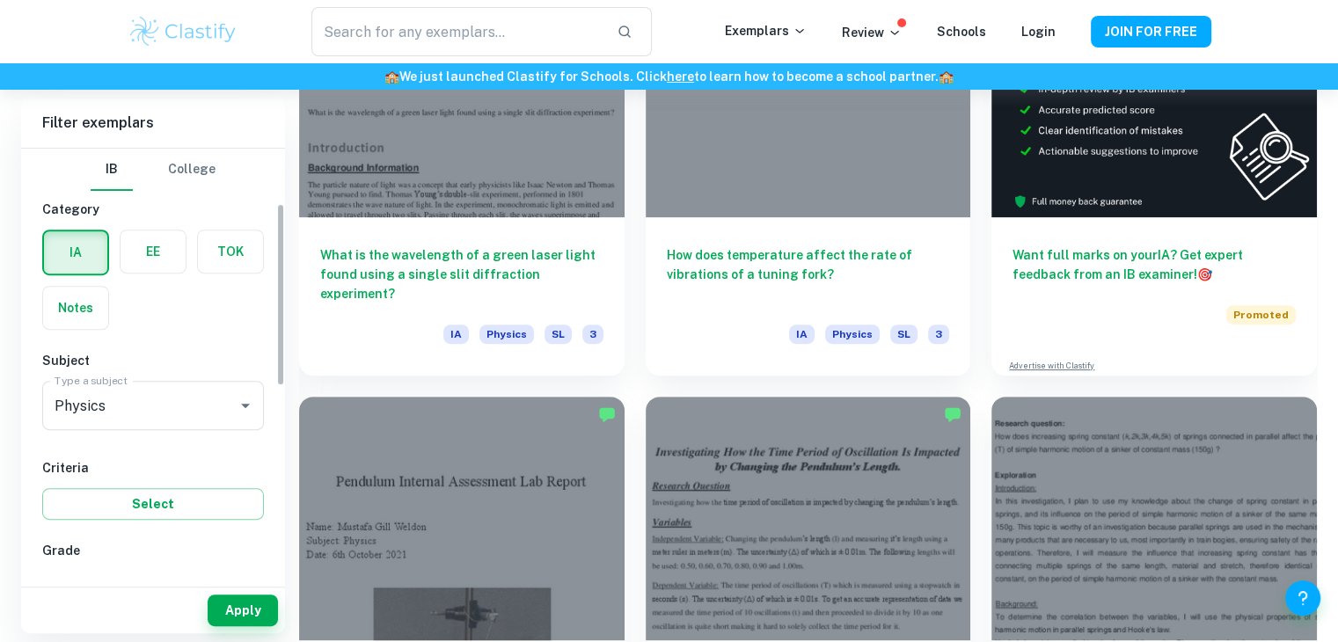
scroll to position [232, 0]
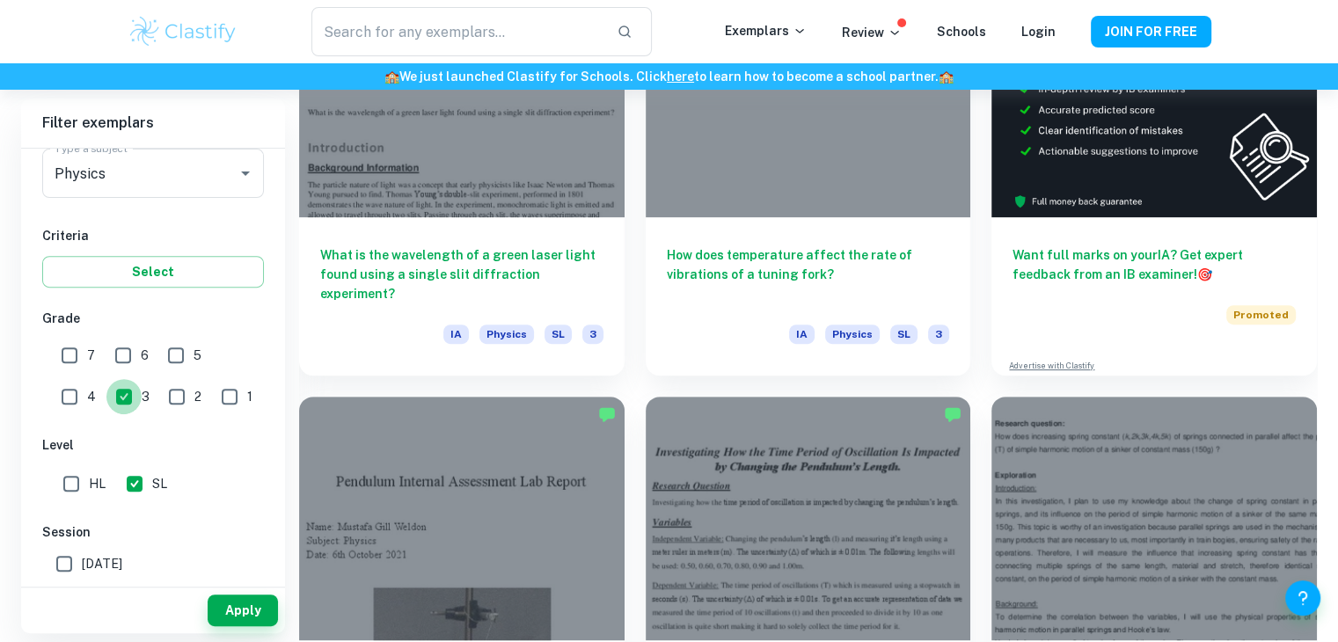
click at [106, 389] on input "3" at bounding box center [123, 396] width 35 height 35
checkbox input "false"
click at [74, 348] on input "7" at bounding box center [69, 355] width 35 height 35
checkbox input "true"
click at [232, 615] on button "Apply" at bounding box center [243, 610] width 70 height 32
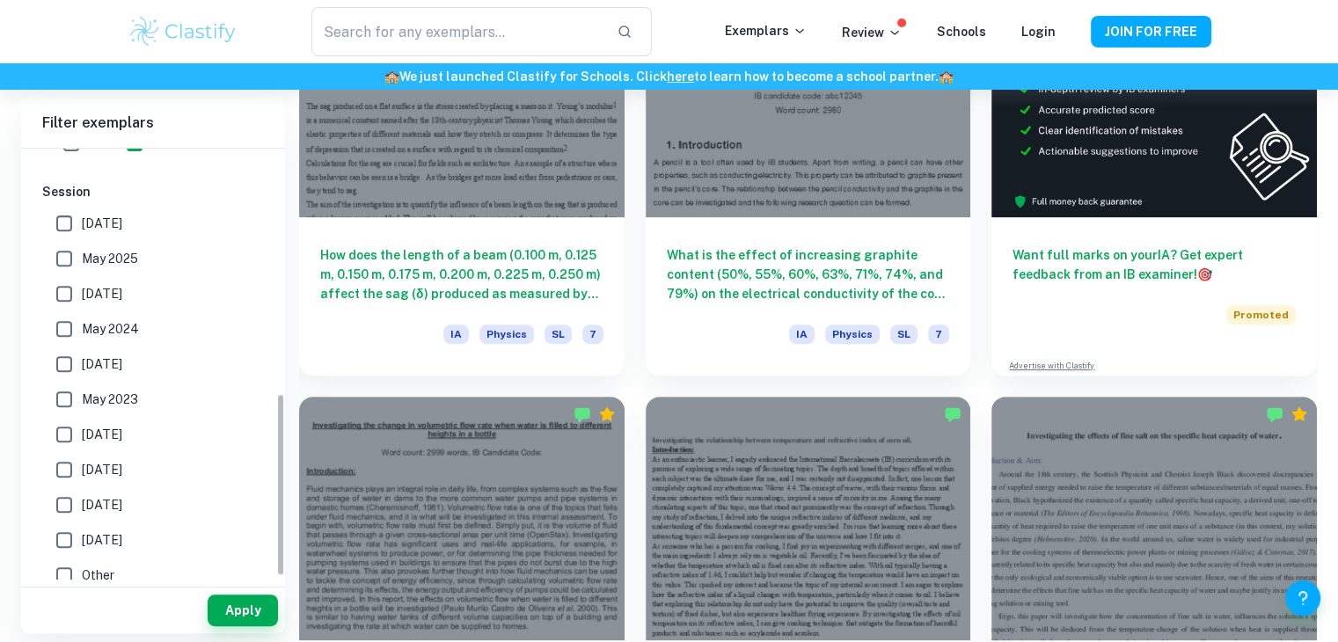
scroll to position [584, 0]
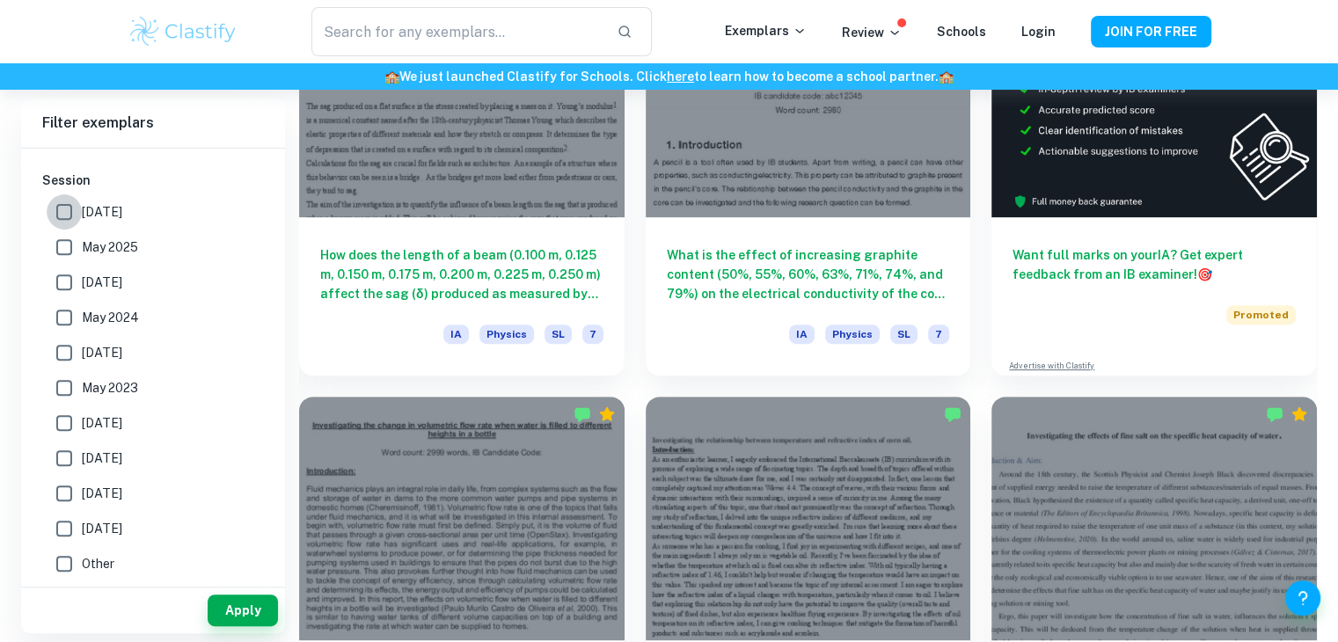
click at [65, 215] on input "[DATE]" at bounding box center [64, 211] width 35 height 35
checkbox input "true"
click at [77, 247] on input "May 2025" at bounding box center [64, 247] width 35 height 35
checkbox input "true"
click at [231, 605] on button "Apply" at bounding box center [243, 610] width 70 height 32
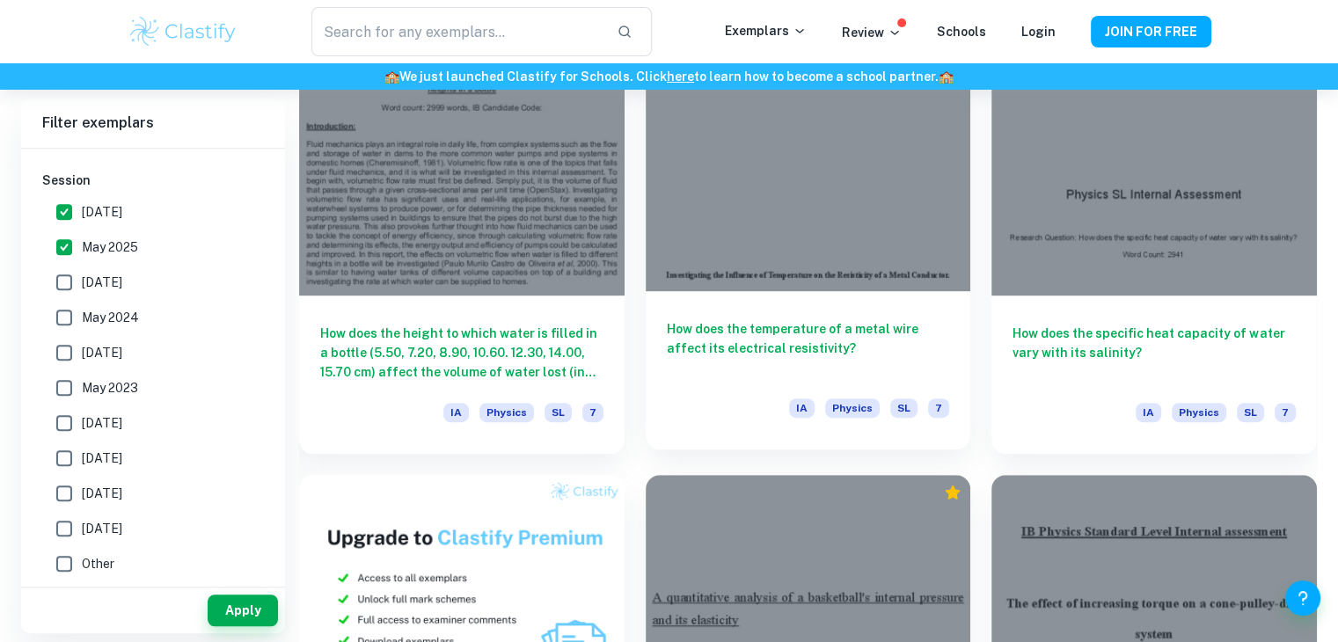
scroll to position [981, 0]
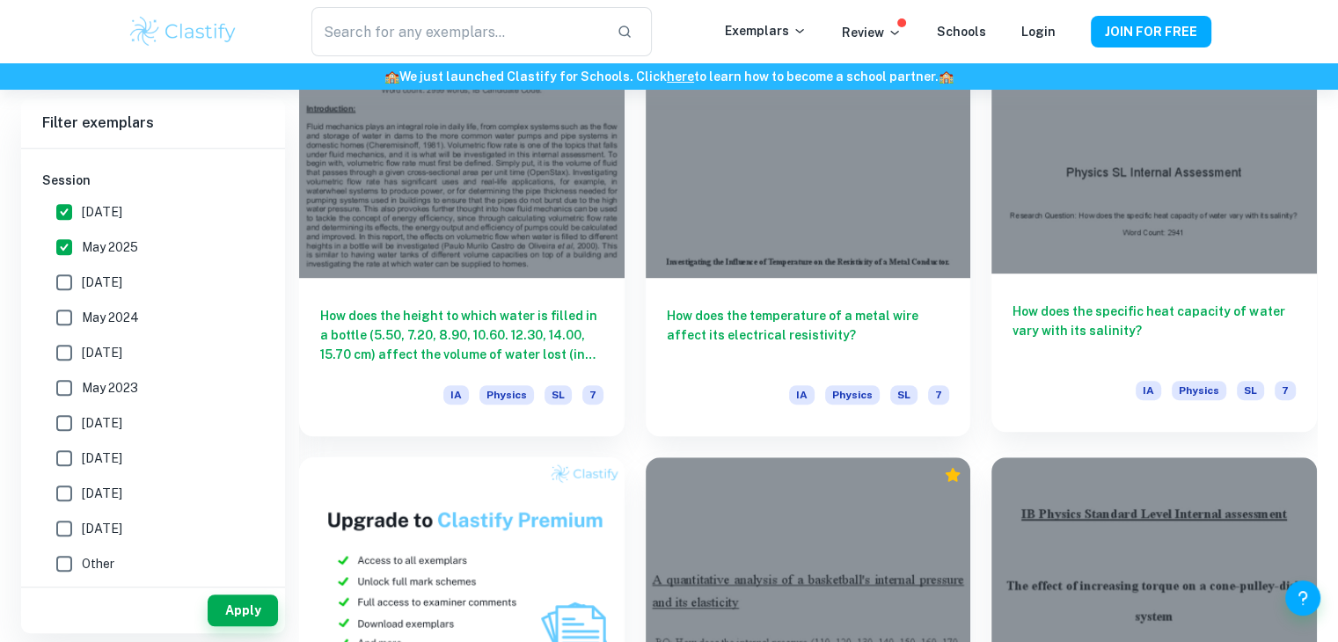
click at [1220, 288] on div "How does the specific heat capacity of water vary with its salinity? IA Physics…" at bounding box center [1153, 352] width 325 height 158
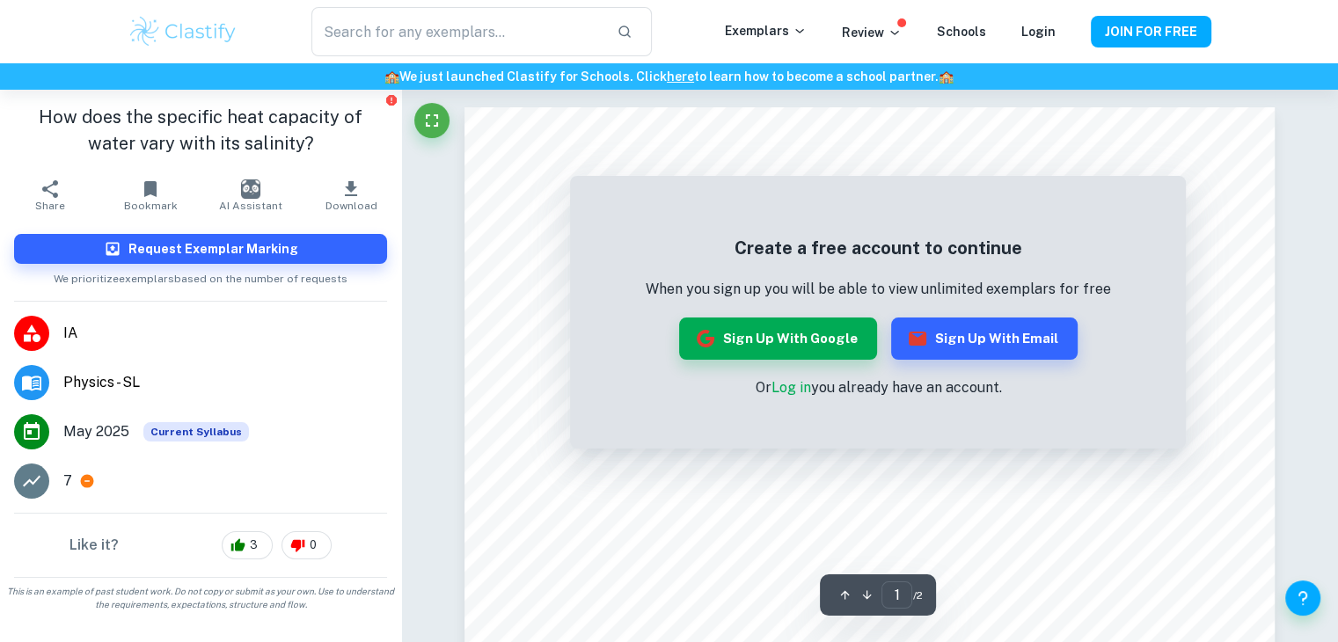
scroll to position [14, 0]
